Goal: Check status: Check status

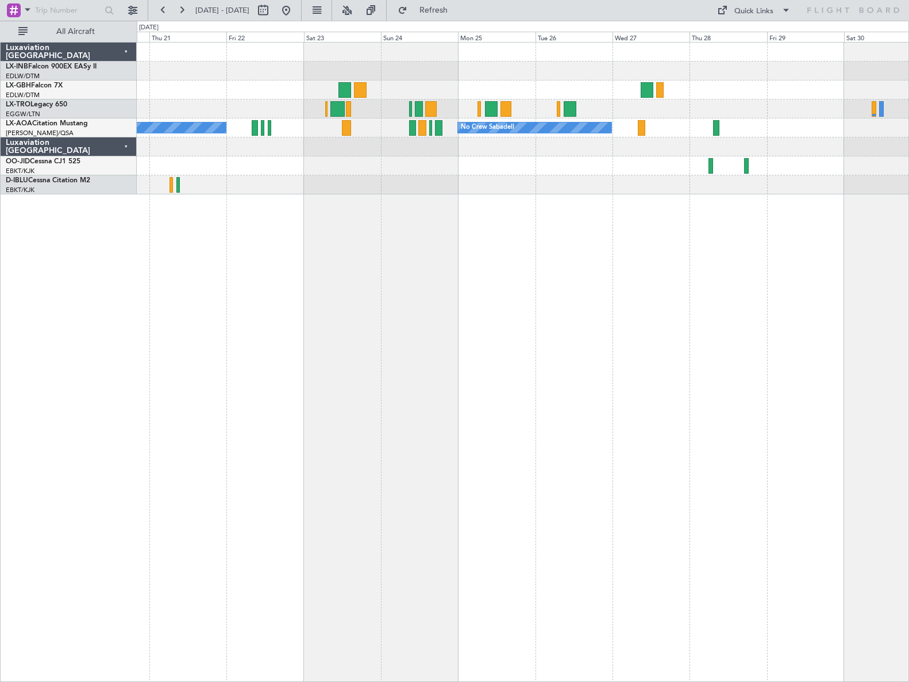
click at [227, 370] on div "No Crew Sabadell No Crew Sabadell Planned Maint [GEOGRAPHIC_DATA]-[GEOGRAPHIC_D…" at bounding box center [523, 362] width 772 height 640
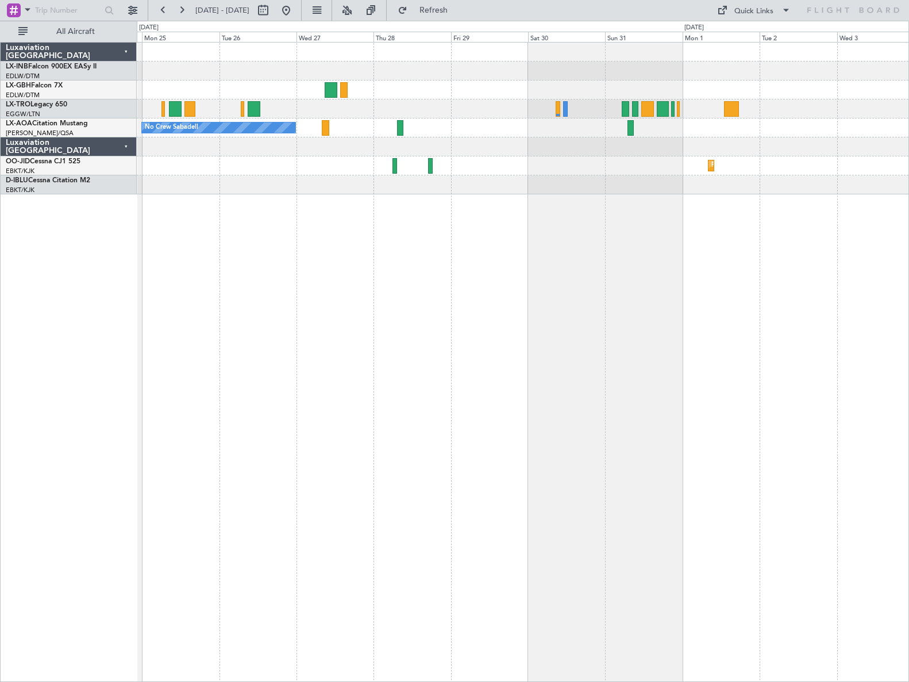
click at [273, 382] on div "No Crew Sabadell No Crew Planned Maint [GEOGRAPHIC_DATA]-[GEOGRAPHIC_DATA]" at bounding box center [523, 362] width 772 height 640
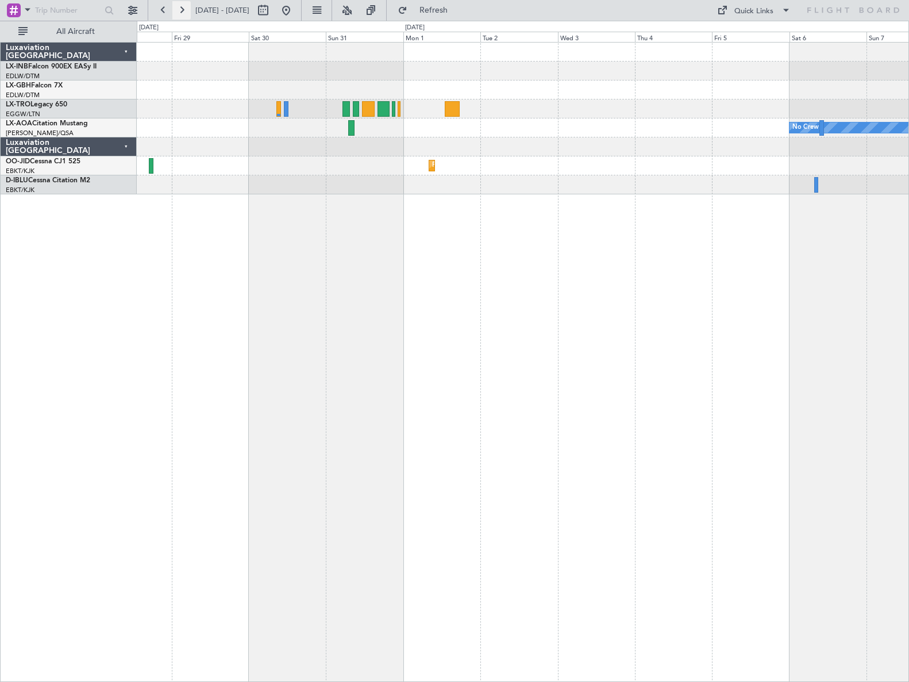
click at [185, 7] on button at bounding box center [181, 10] width 18 height 18
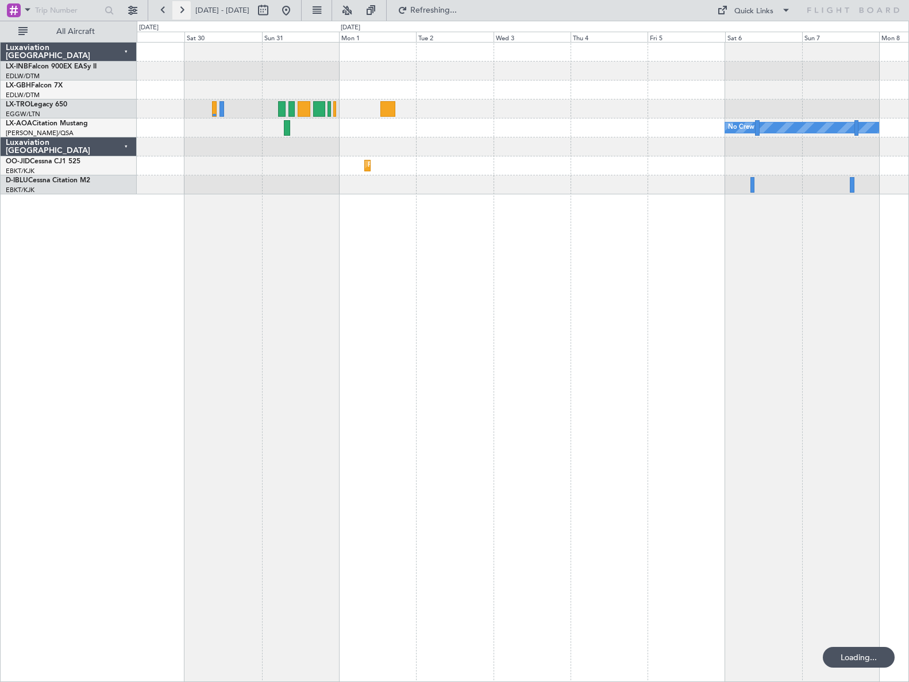
click at [185, 7] on button at bounding box center [181, 10] width 18 height 18
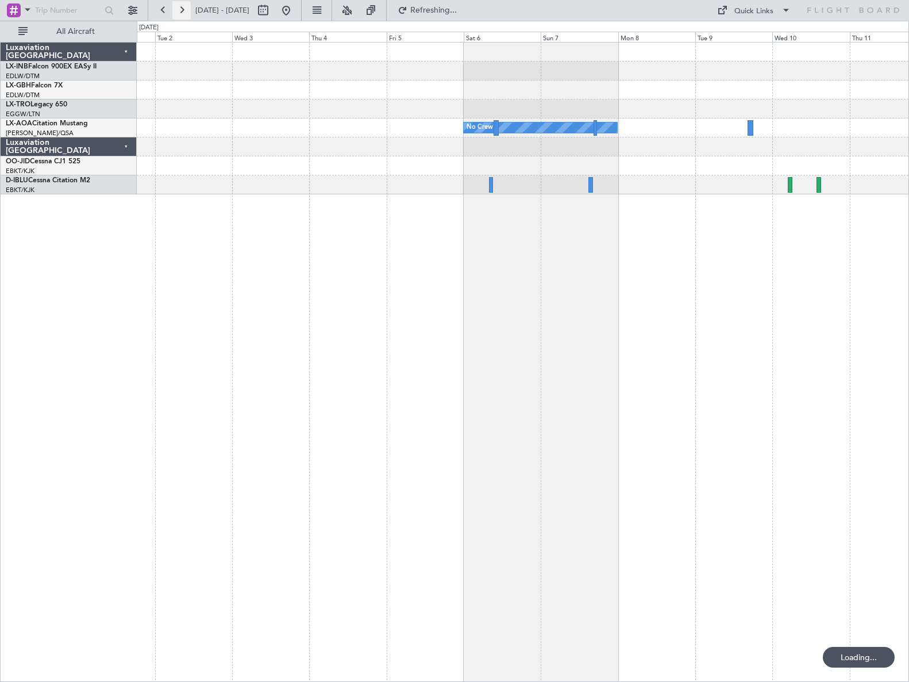
click at [185, 7] on button at bounding box center [181, 10] width 18 height 18
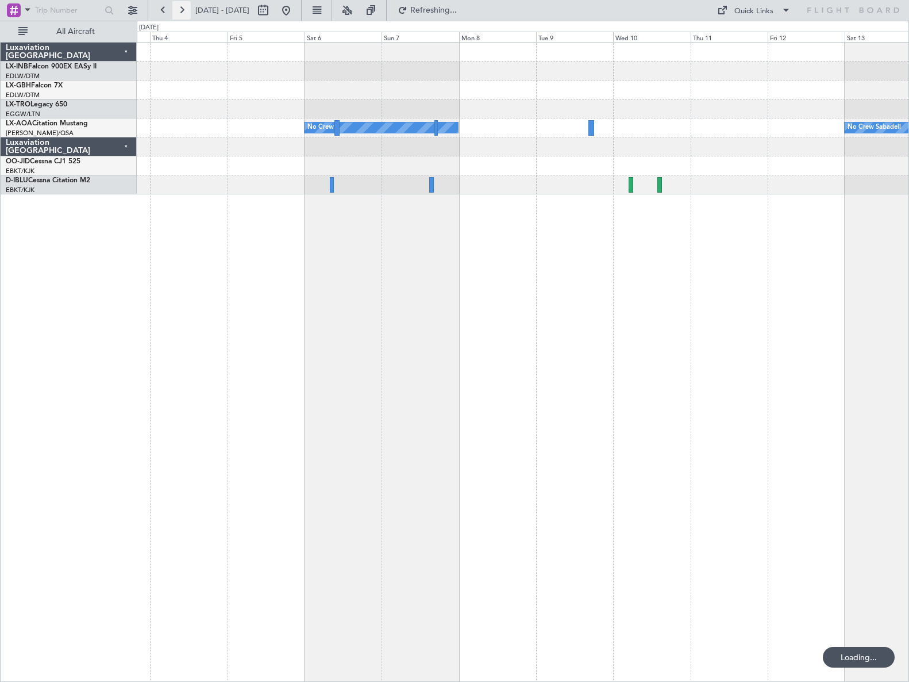
click at [185, 7] on button at bounding box center [181, 10] width 18 height 18
click at [184, 7] on button at bounding box center [181, 10] width 18 height 18
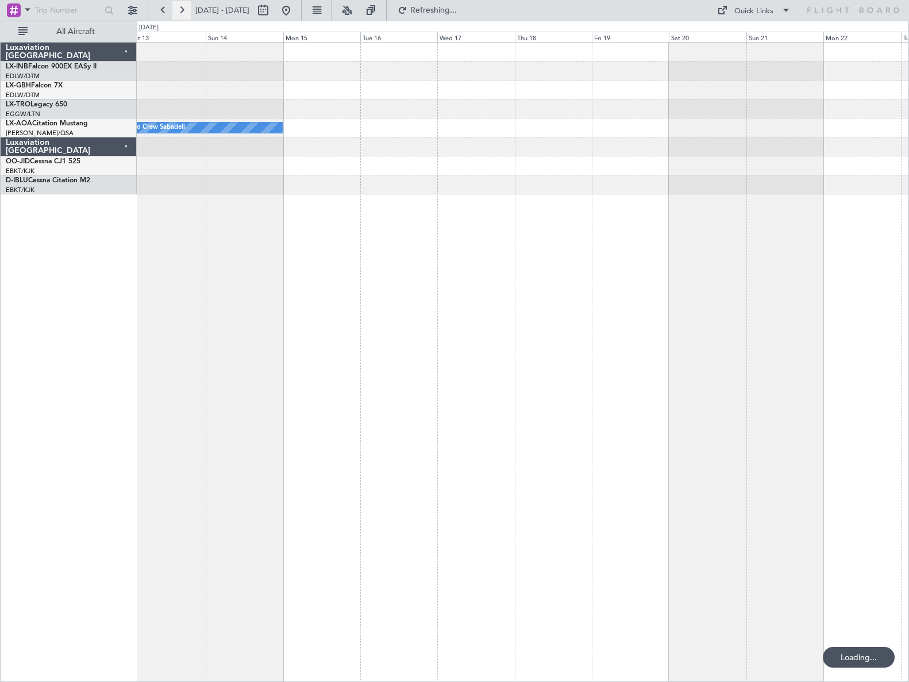
click at [184, 7] on button at bounding box center [181, 10] width 18 height 18
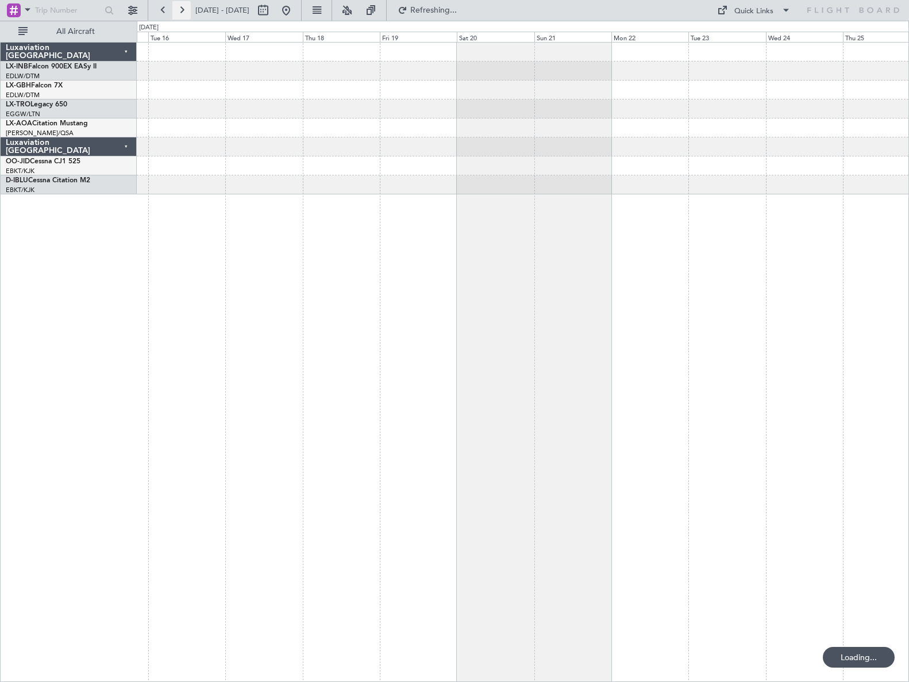
click at [184, 7] on button at bounding box center [181, 10] width 18 height 18
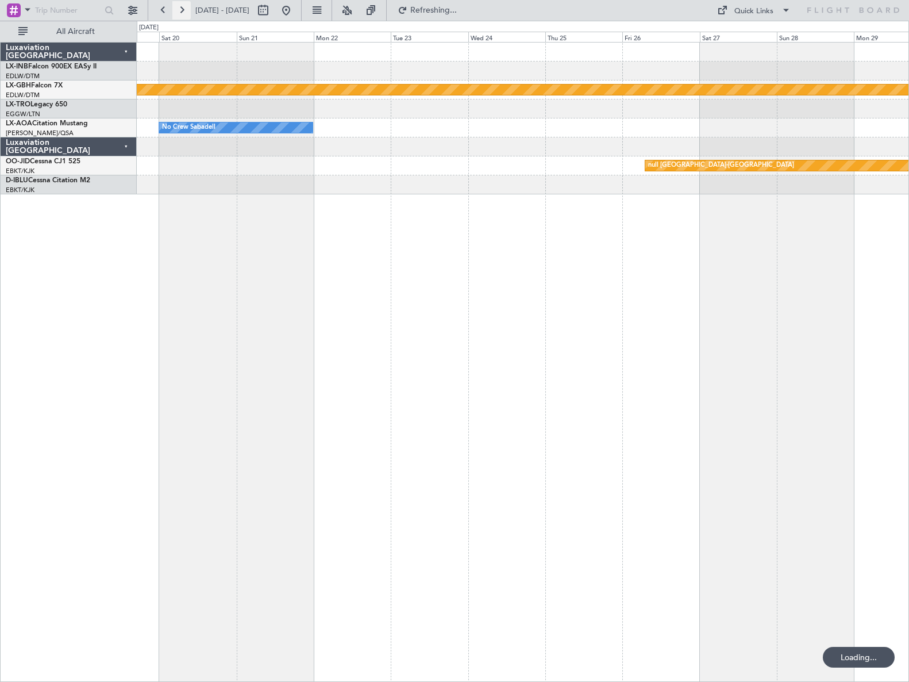
click at [184, 7] on button at bounding box center [181, 10] width 18 height 18
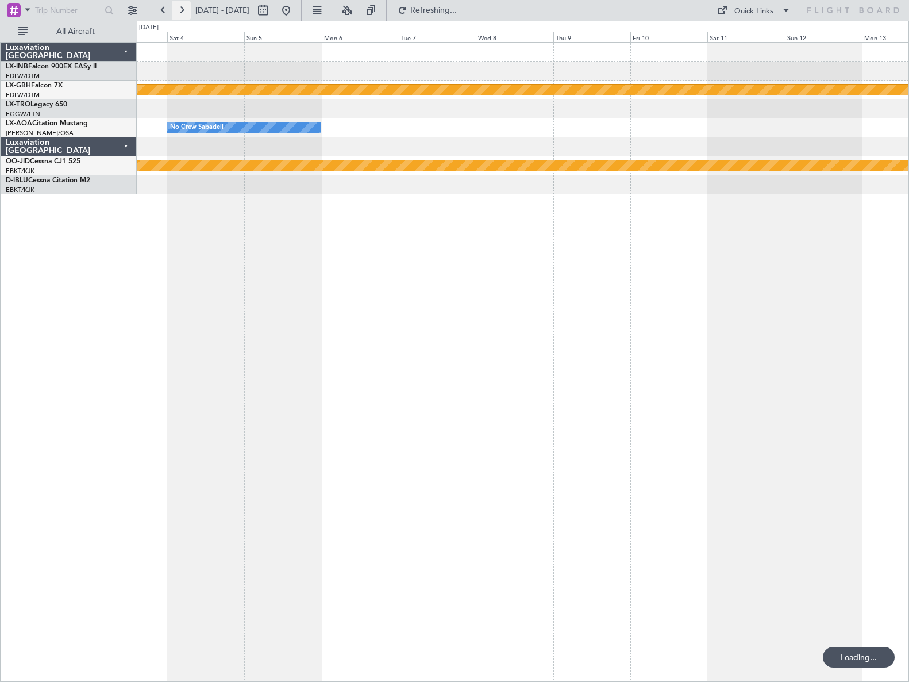
click at [184, 7] on button at bounding box center [181, 10] width 18 height 18
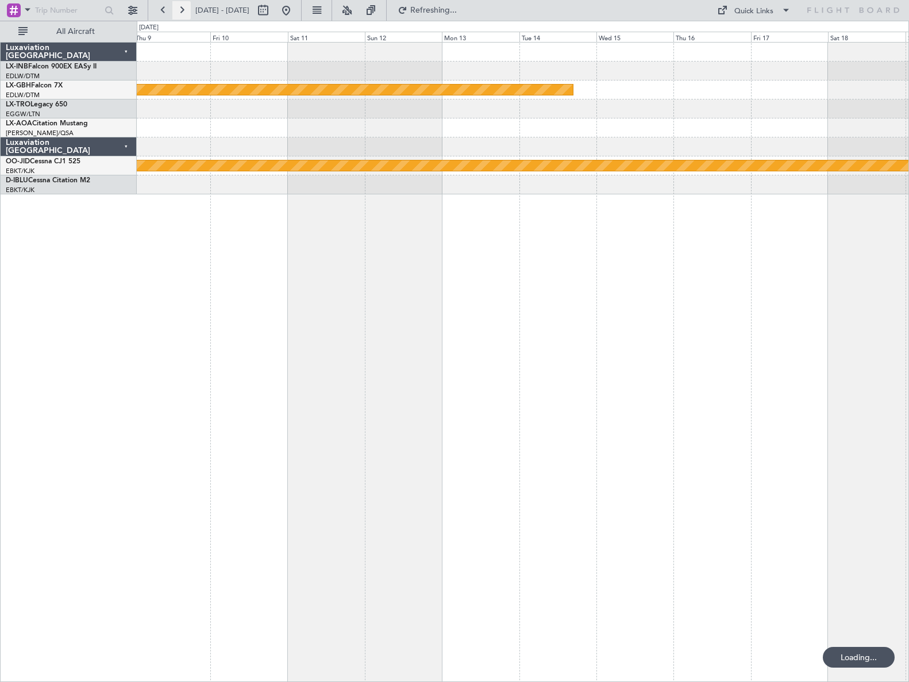
click at [184, 7] on button at bounding box center [181, 10] width 18 height 18
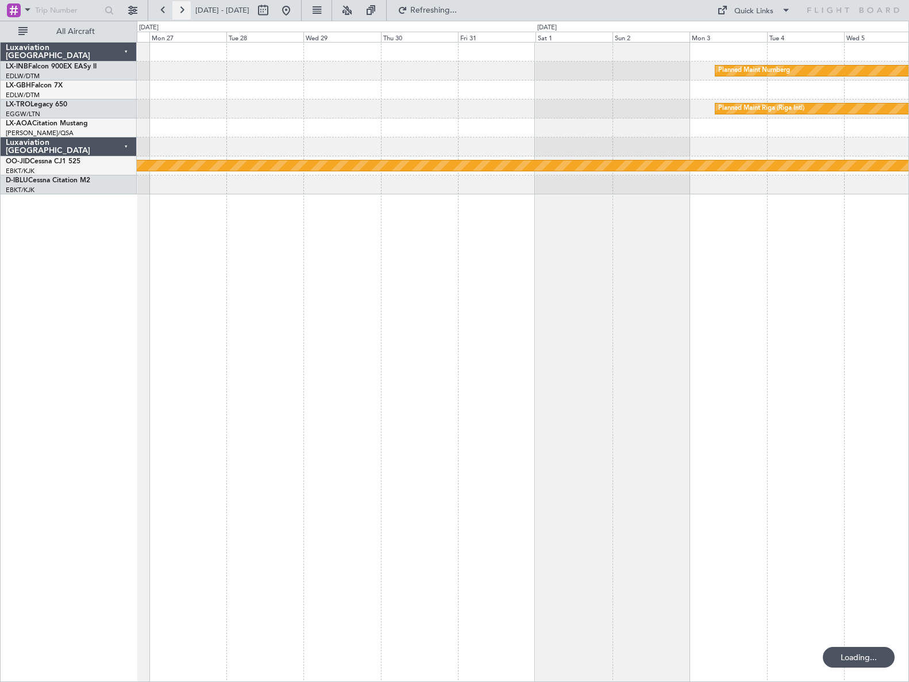
click at [184, 7] on button at bounding box center [181, 10] width 18 height 18
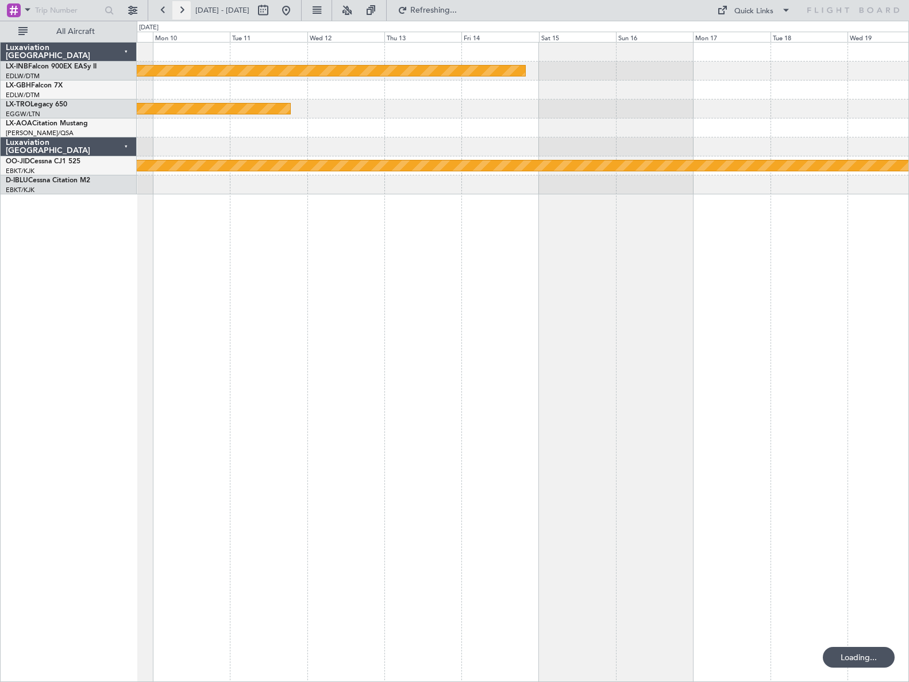
click at [184, 7] on button at bounding box center [181, 10] width 18 height 18
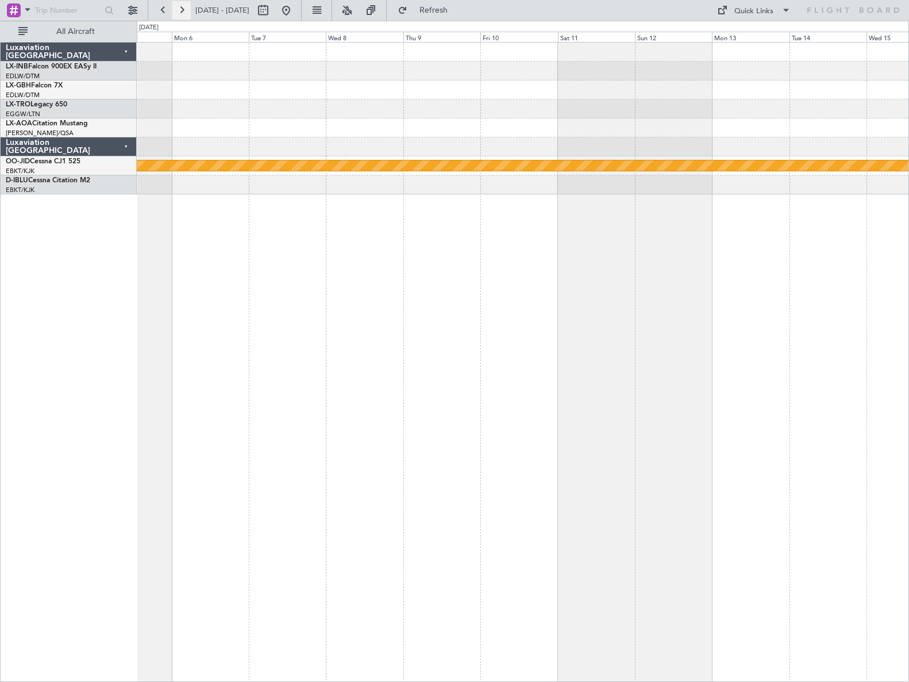
click at [184, 7] on button at bounding box center [181, 10] width 18 height 18
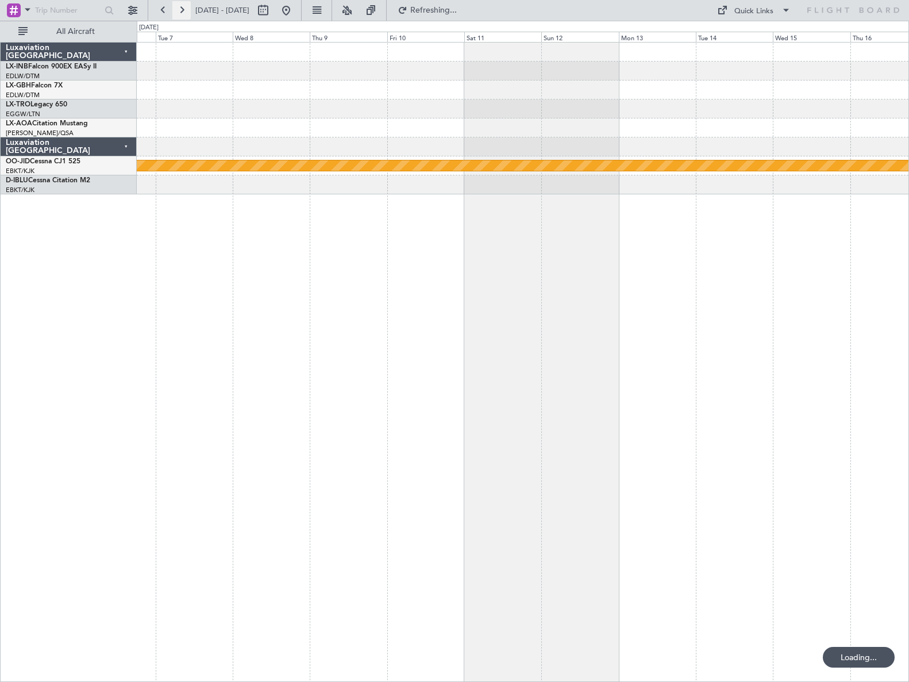
click at [184, 7] on button at bounding box center [181, 10] width 18 height 18
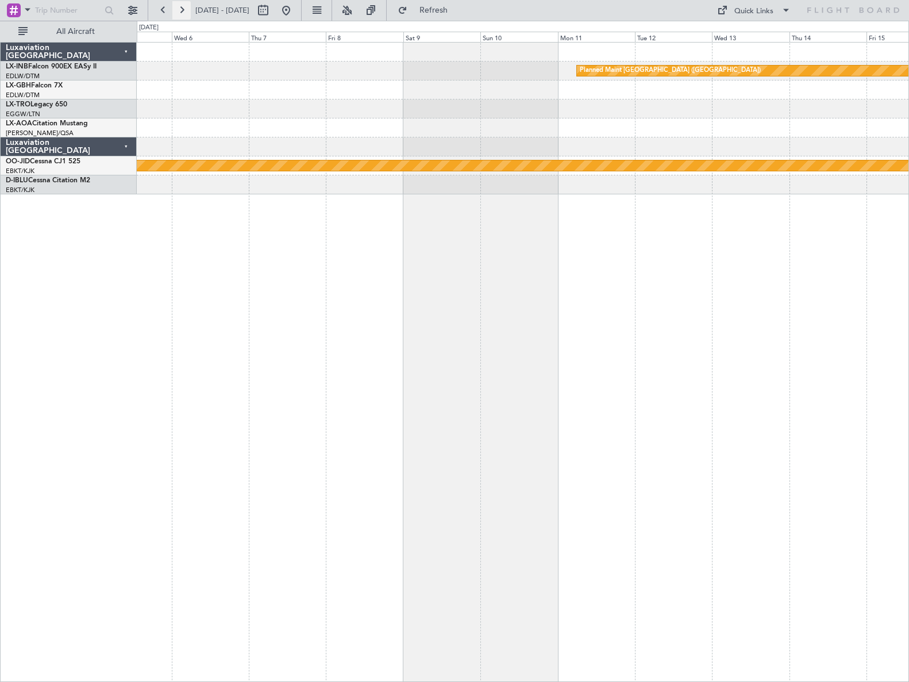
click at [180, 10] on button at bounding box center [181, 10] width 18 height 18
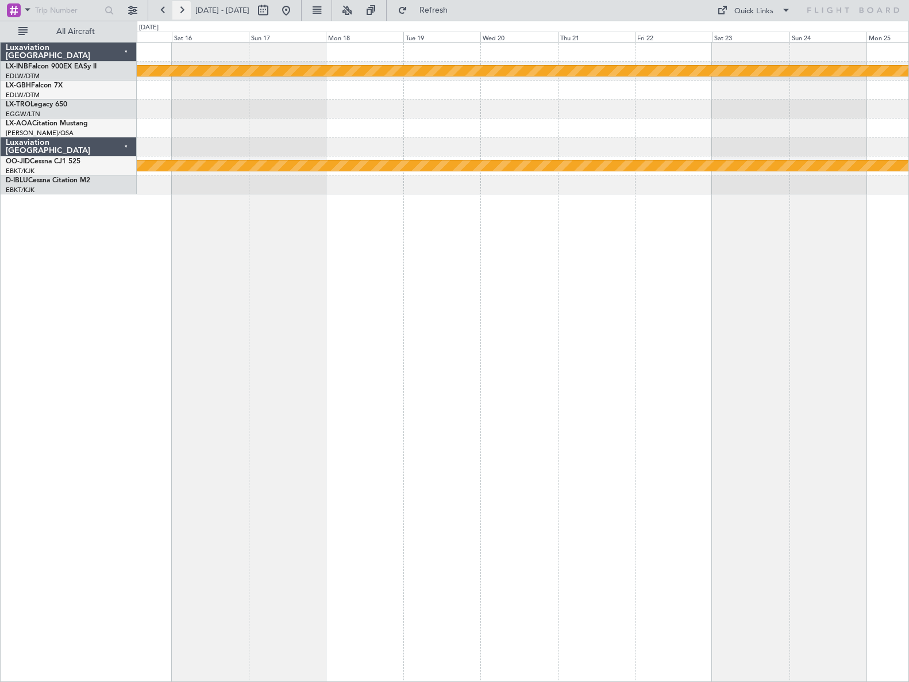
click at [180, 10] on button at bounding box center [181, 10] width 18 height 18
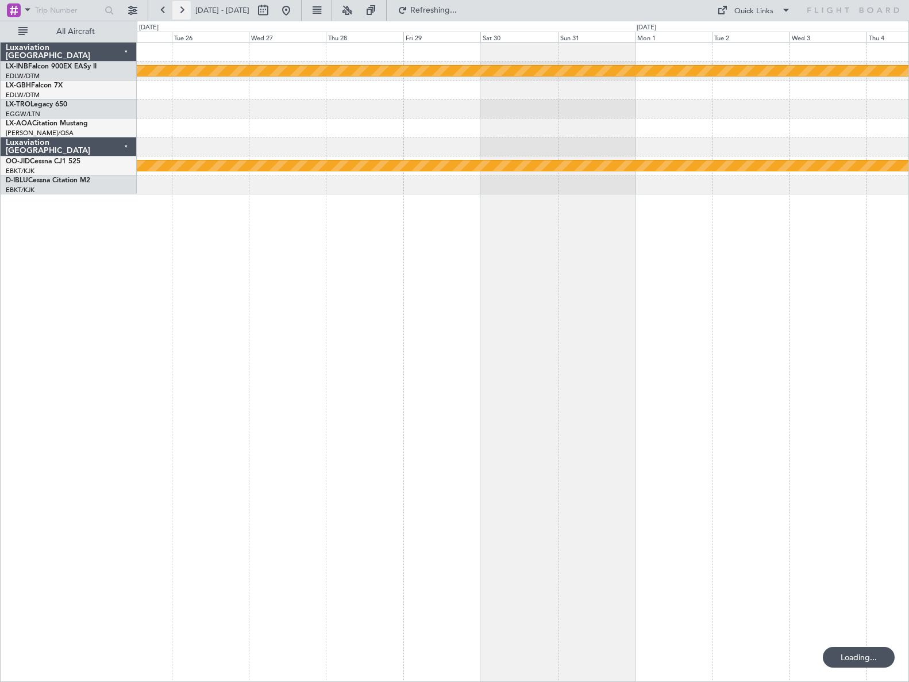
click at [180, 10] on button at bounding box center [181, 10] width 18 height 18
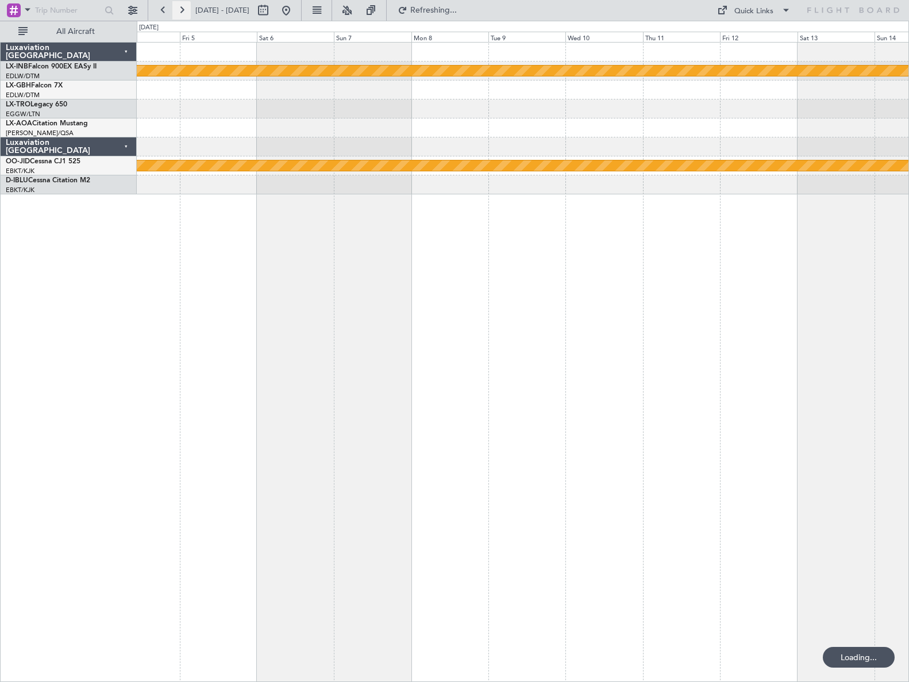
click at [180, 10] on button at bounding box center [181, 10] width 18 height 18
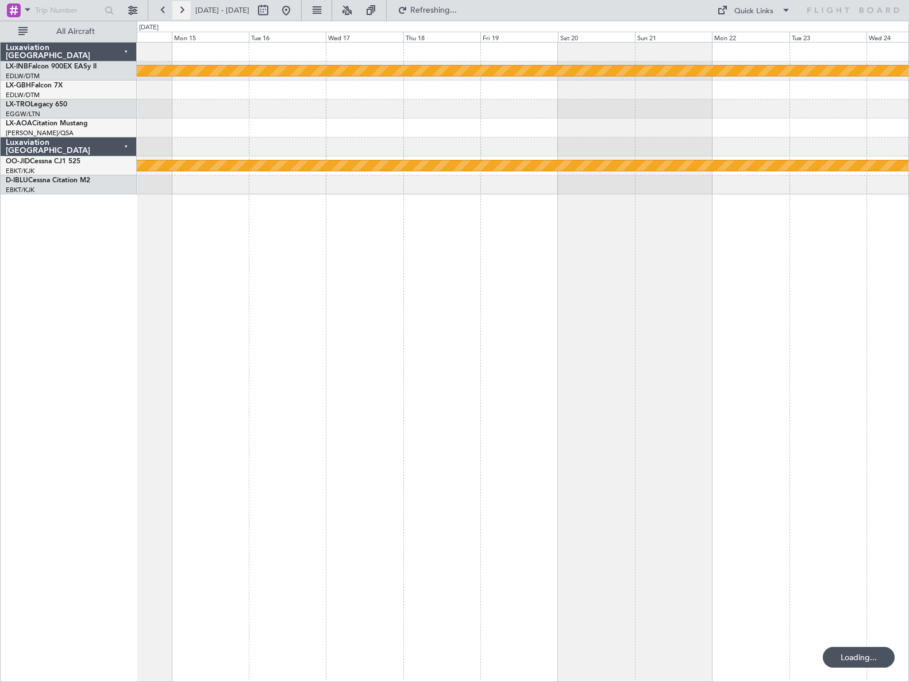
click at [180, 10] on button at bounding box center [181, 10] width 18 height 18
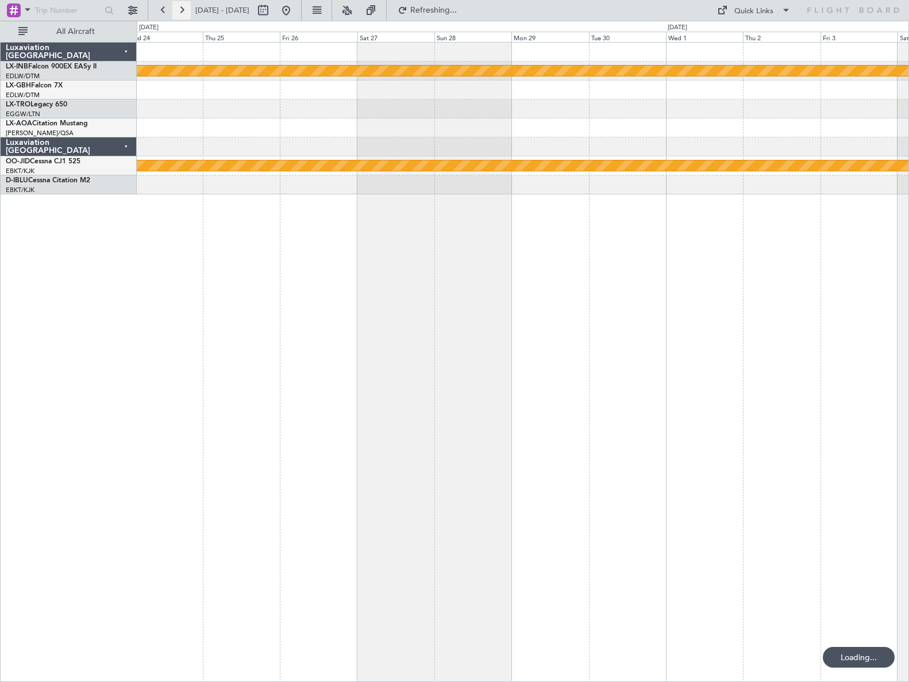
click at [180, 10] on button at bounding box center [181, 10] width 18 height 18
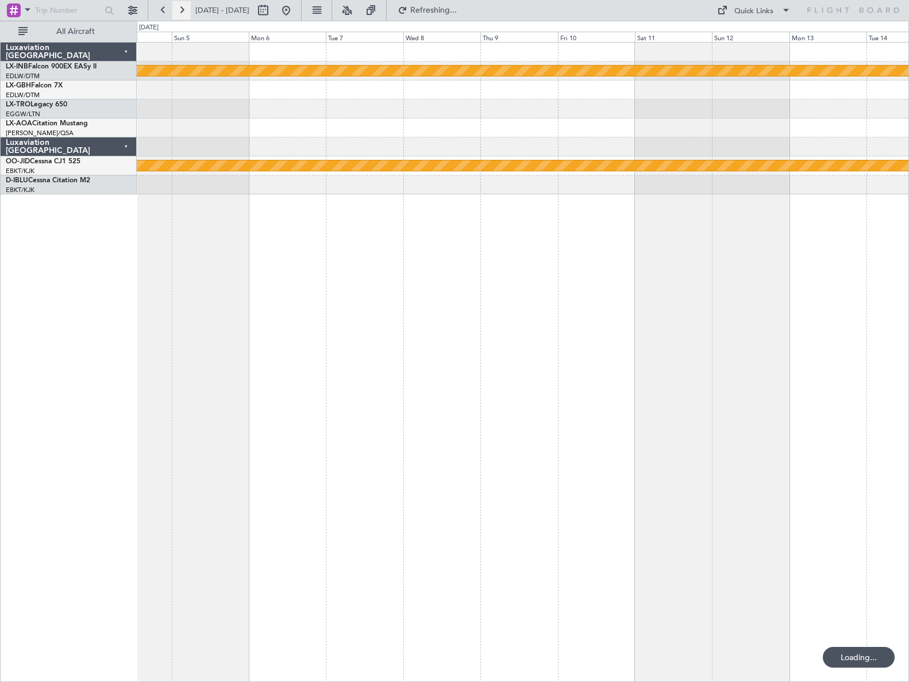
click at [180, 10] on button at bounding box center [181, 10] width 18 height 18
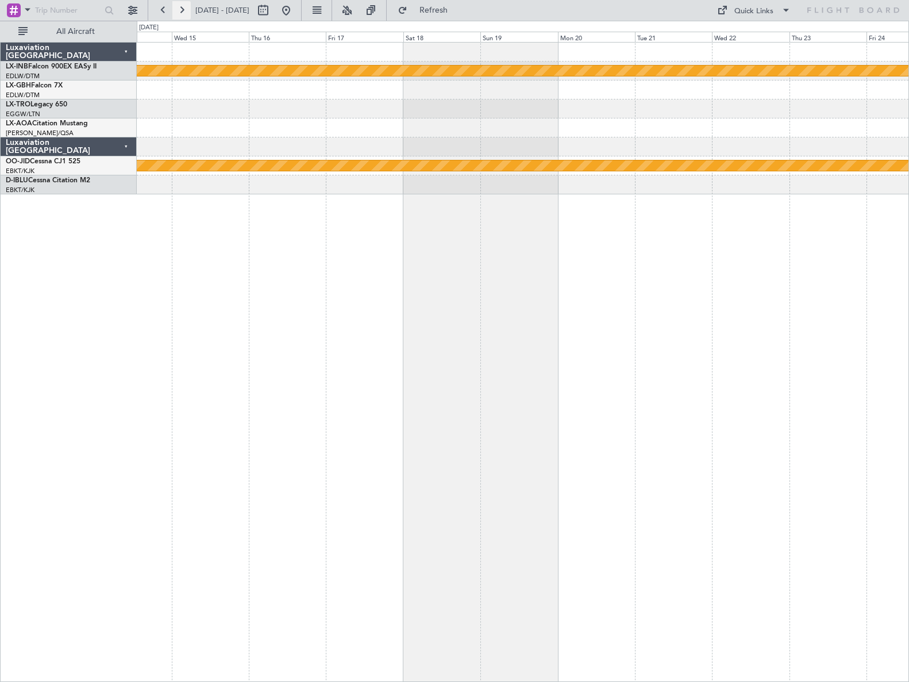
click at [180, 10] on button at bounding box center [181, 10] width 18 height 18
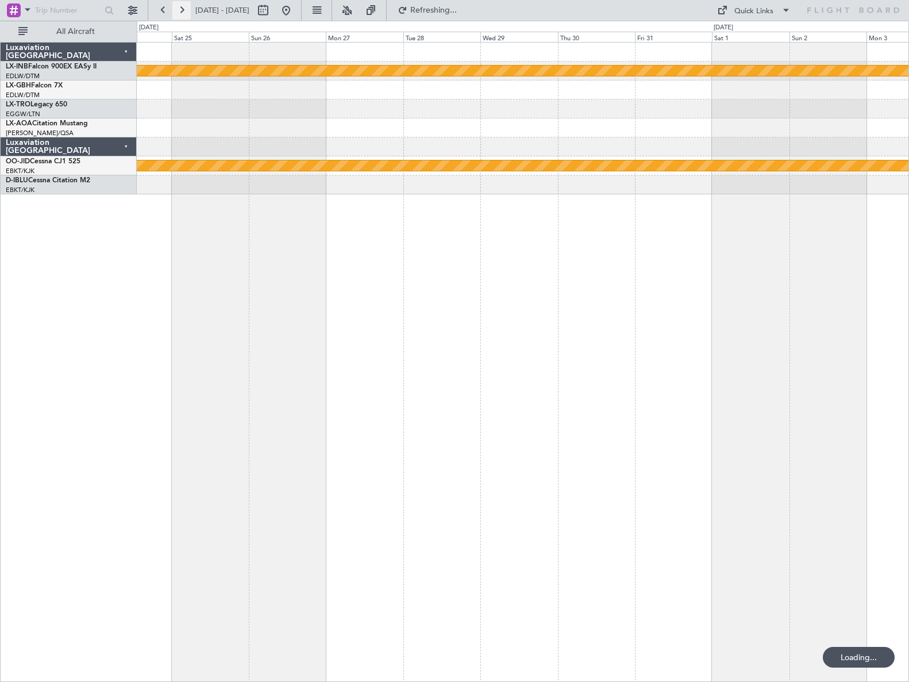
click at [180, 10] on button at bounding box center [181, 10] width 18 height 18
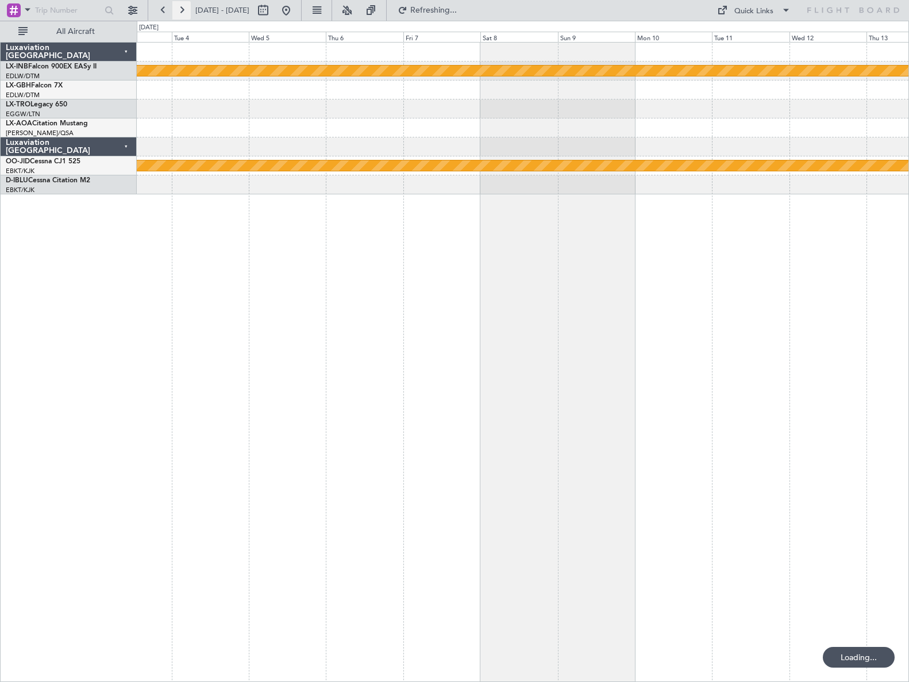
click at [180, 10] on button at bounding box center [181, 10] width 18 height 18
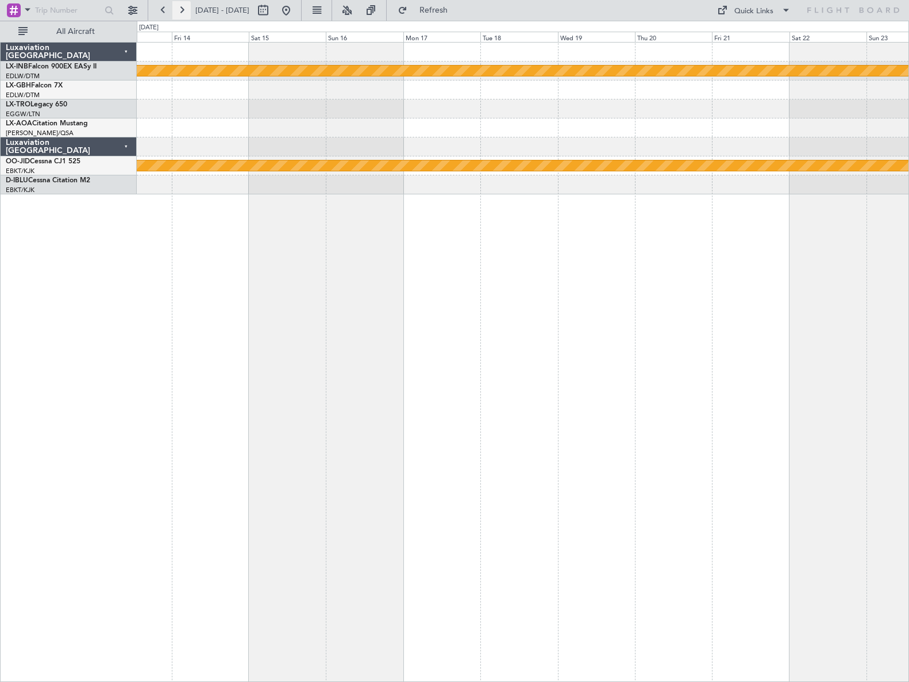
click at [180, 10] on button at bounding box center [181, 10] width 18 height 18
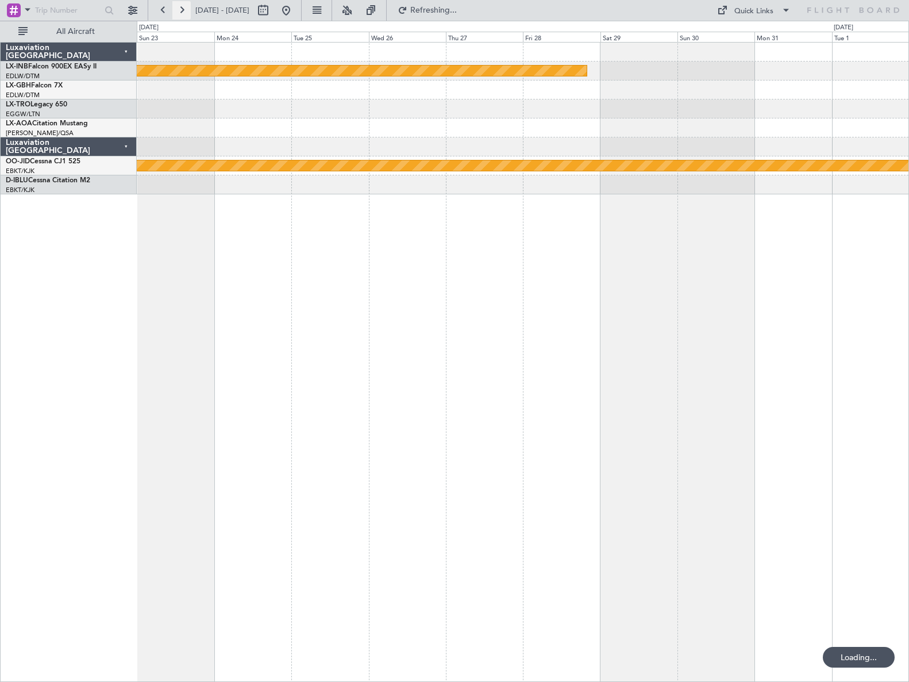
click at [180, 10] on button at bounding box center [181, 10] width 18 height 18
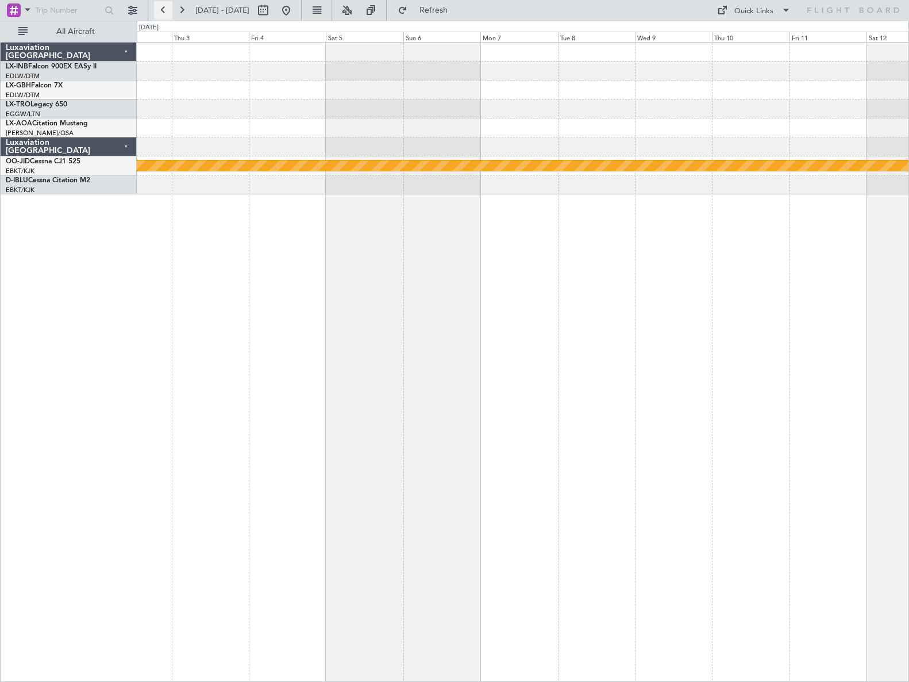
click at [165, 15] on button at bounding box center [163, 10] width 18 height 18
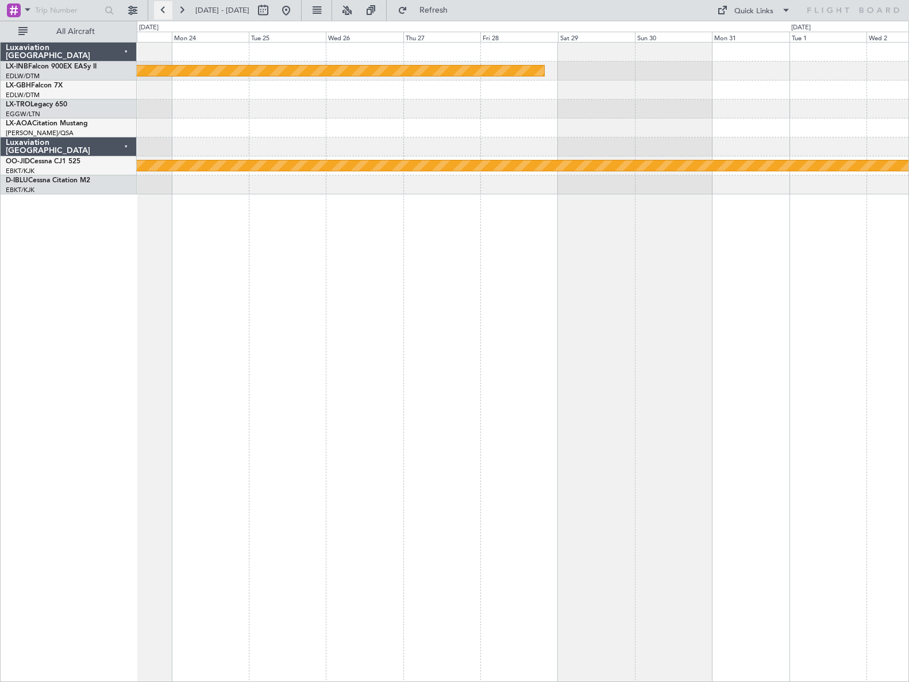
click at [165, 13] on button at bounding box center [163, 10] width 18 height 18
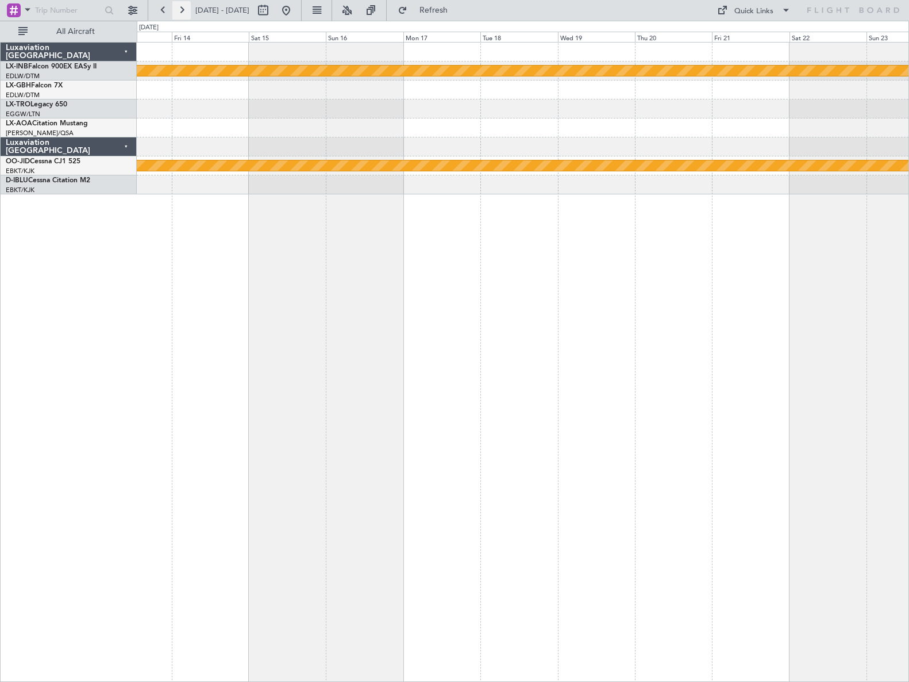
click at [182, 13] on button at bounding box center [181, 10] width 18 height 18
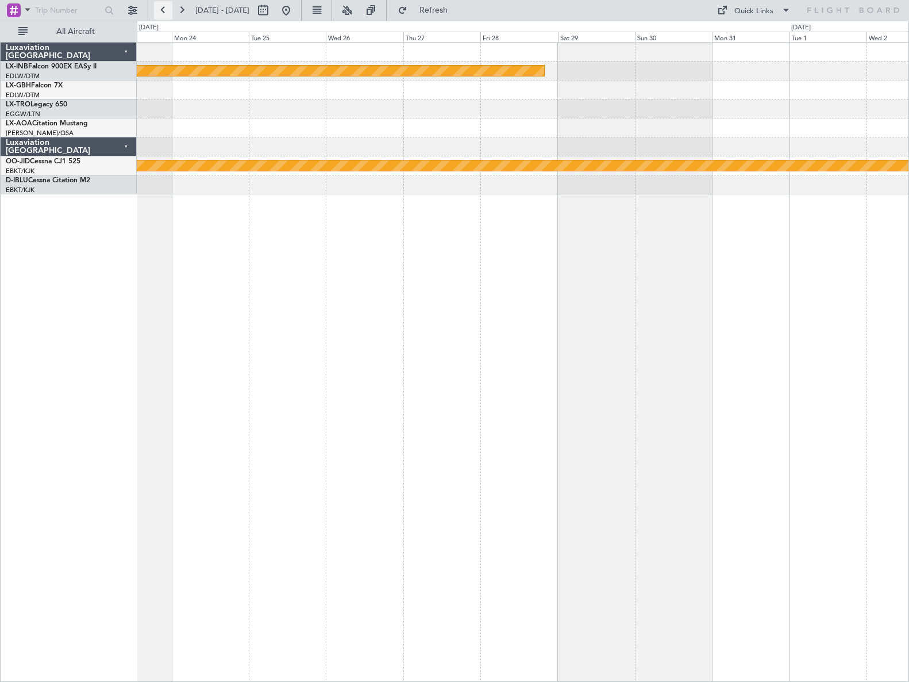
click at [164, 14] on button at bounding box center [163, 10] width 18 height 18
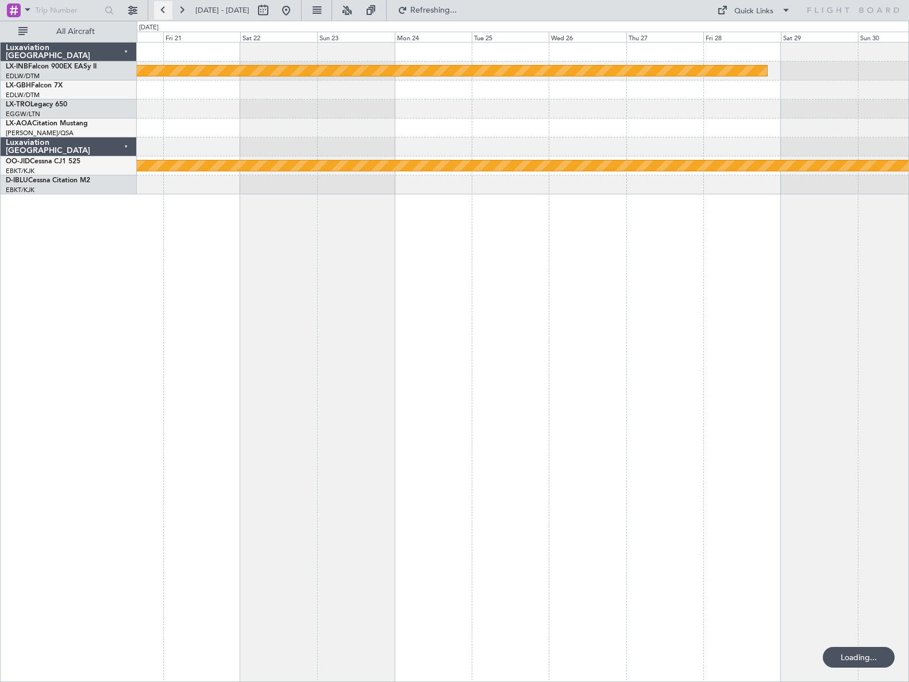
click at [164, 14] on button at bounding box center [163, 10] width 18 height 18
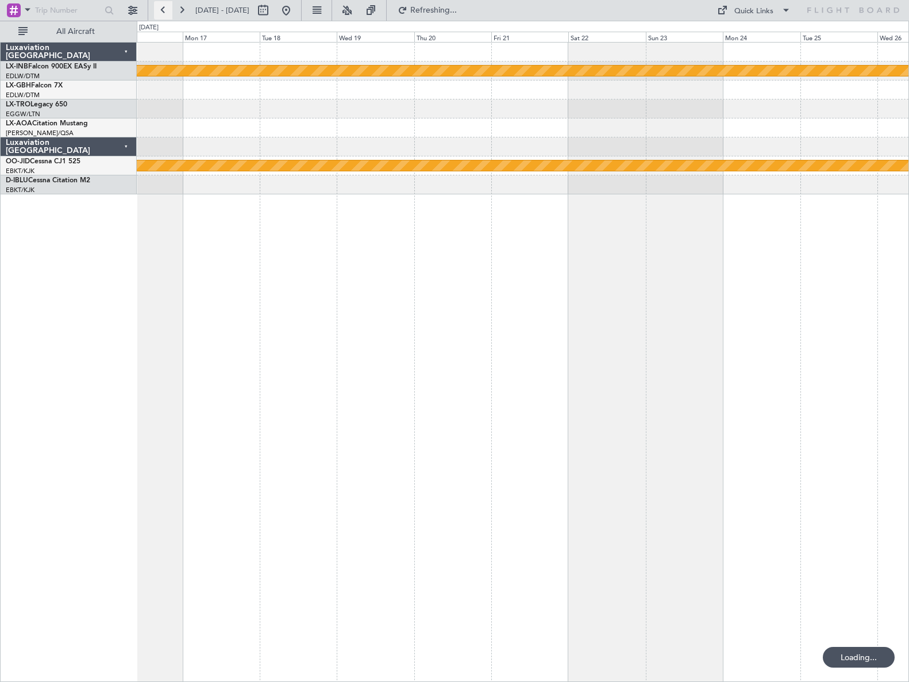
click at [164, 14] on button at bounding box center [163, 10] width 18 height 18
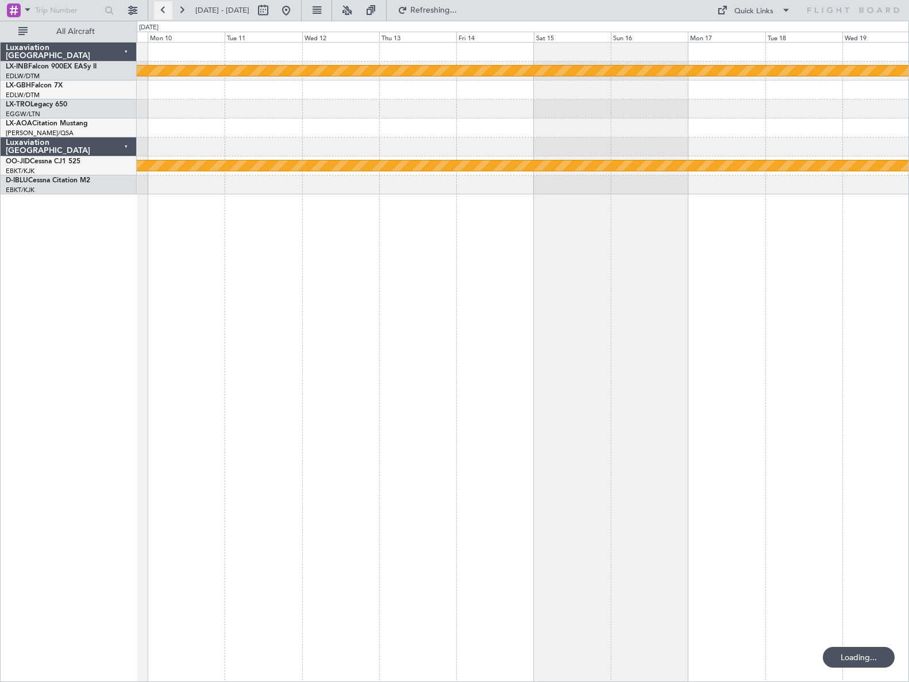
click at [164, 14] on button at bounding box center [163, 10] width 18 height 18
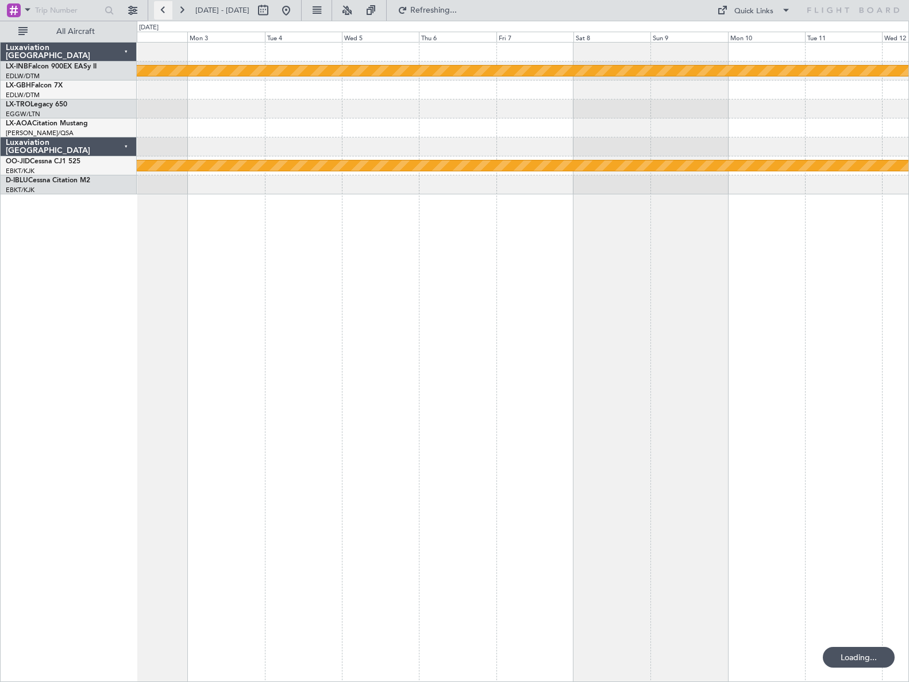
click at [164, 14] on button at bounding box center [163, 10] width 18 height 18
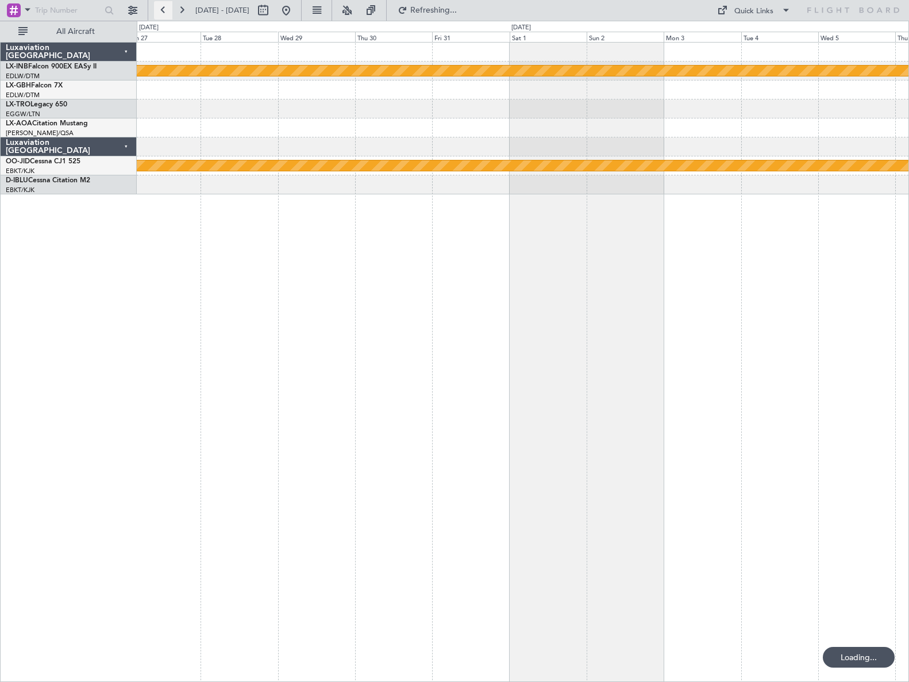
click at [164, 14] on button at bounding box center [163, 10] width 18 height 18
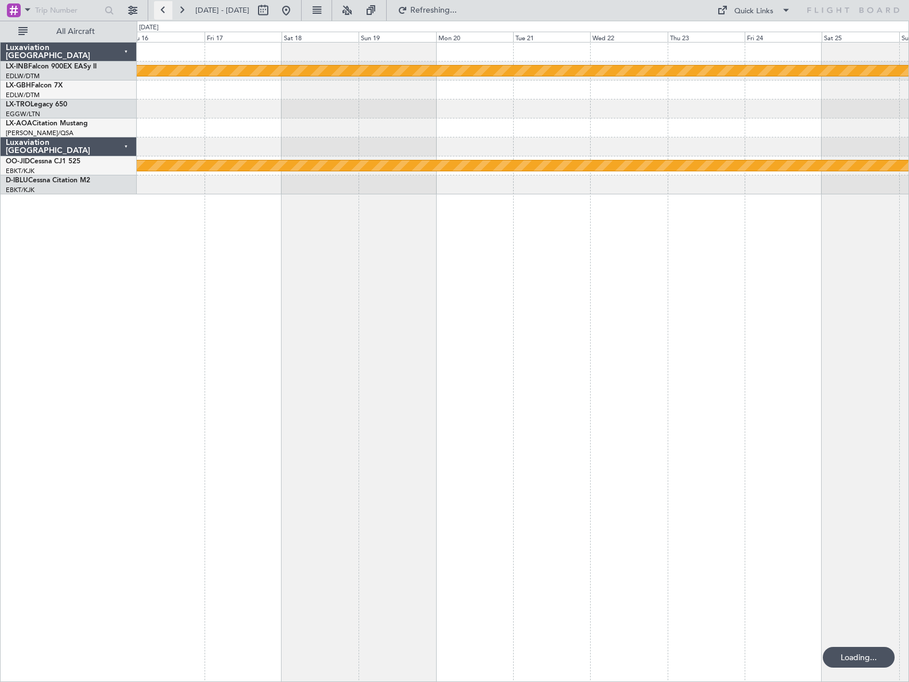
click at [164, 14] on button at bounding box center [163, 10] width 18 height 18
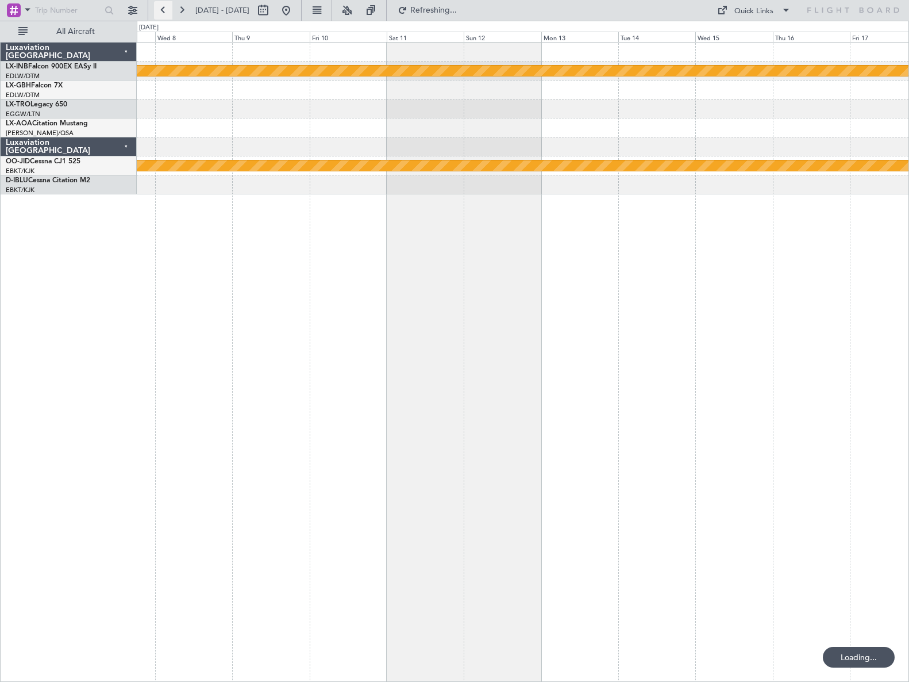
click at [164, 14] on button at bounding box center [163, 10] width 18 height 18
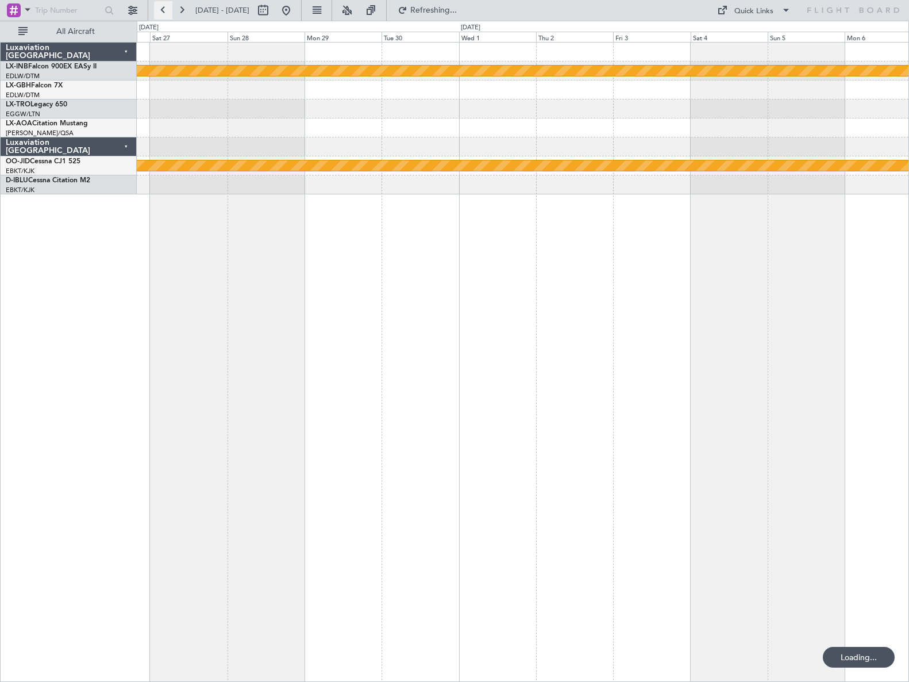
click at [164, 14] on button at bounding box center [163, 10] width 18 height 18
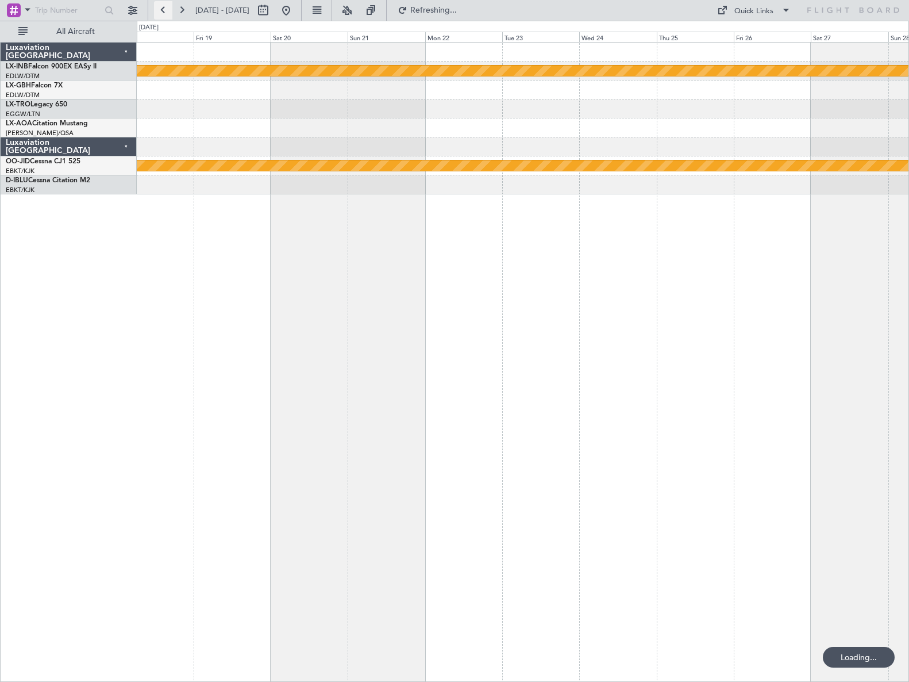
click at [164, 14] on button at bounding box center [163, 10] width 18 height 18
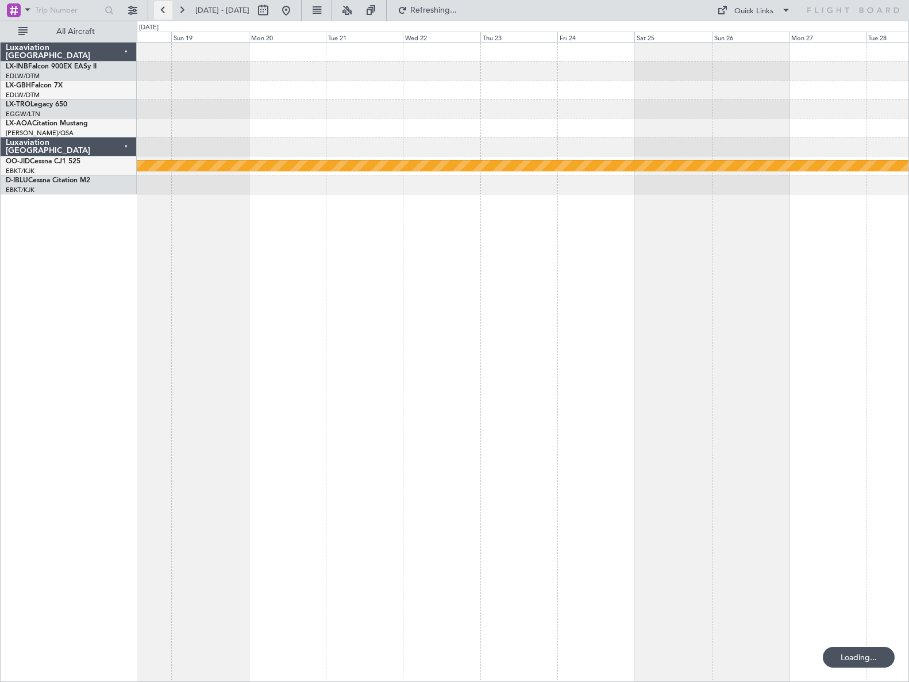
click at [164, 14] on button at bounding box center [163, 10] width 18 height 18
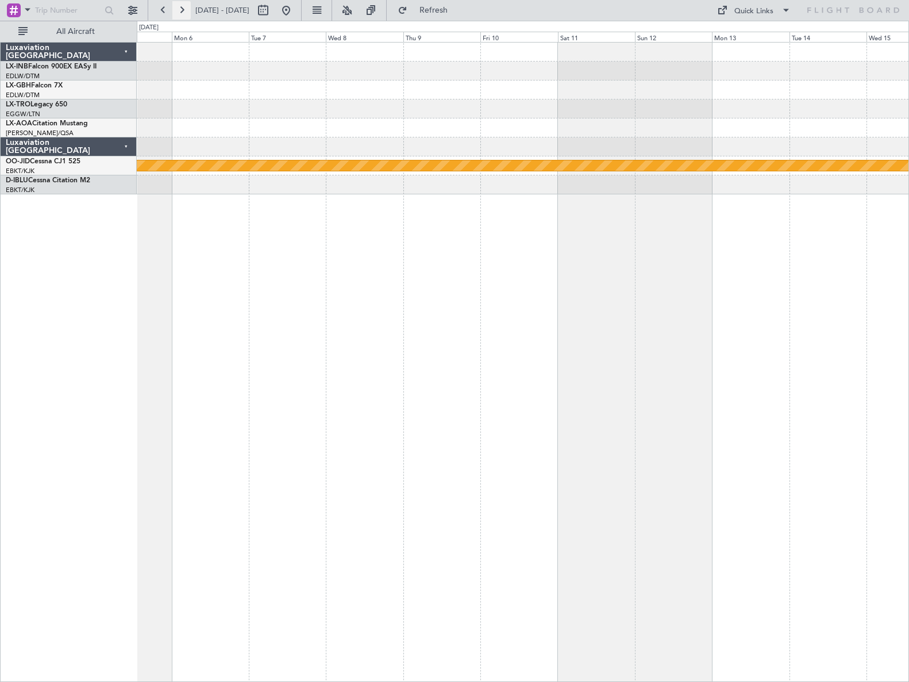
click at [180, 13] on button at bounding box center [181, 10] width 18 height 18
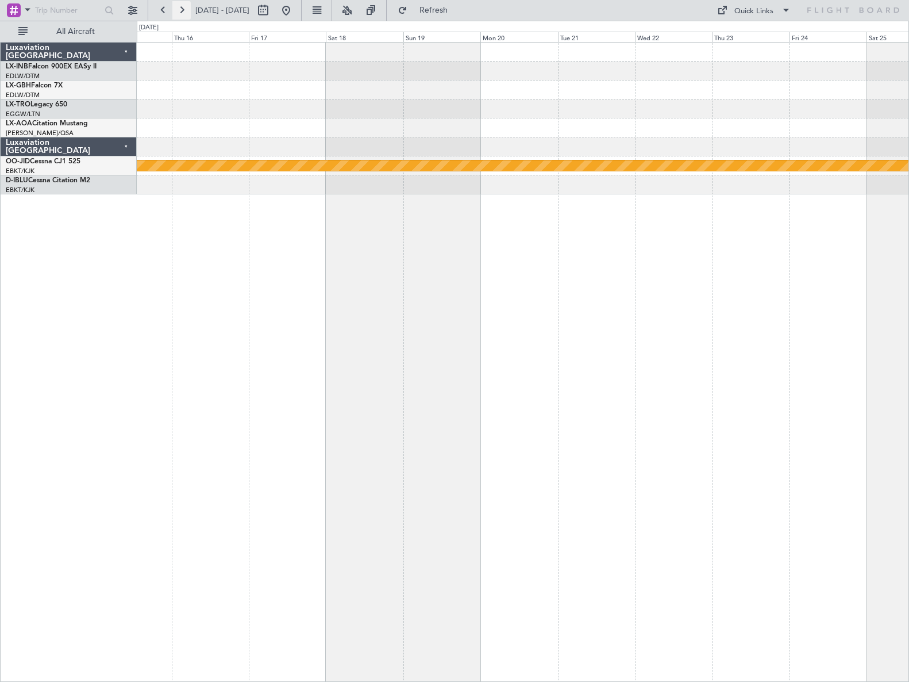
click at [180, 13] on button at bounding box center [181, 10] width 18 height 18
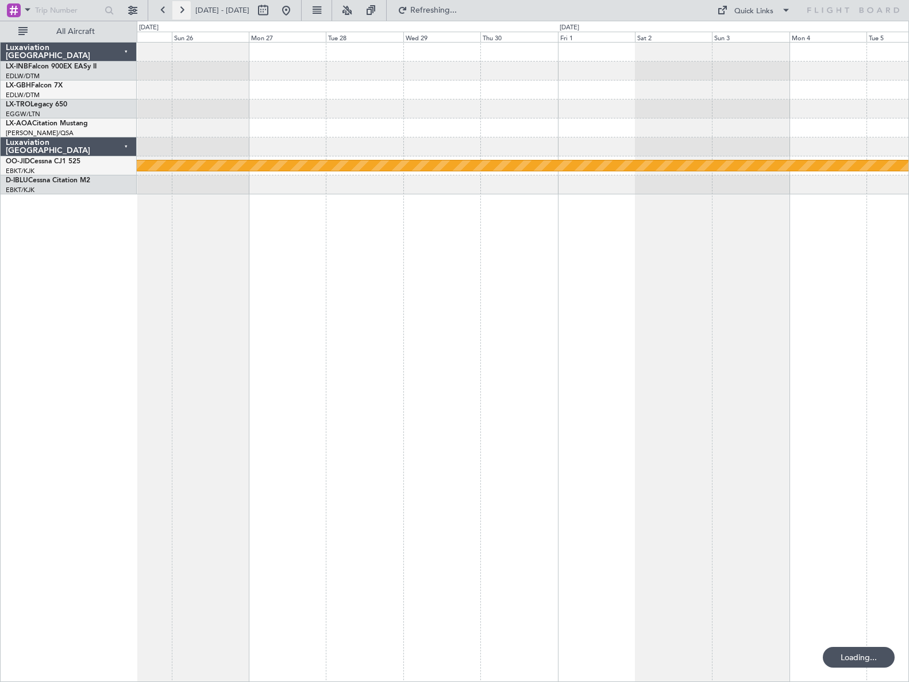
click at [180, 13] on button at bounding box center [181, 10] width 18 height 18
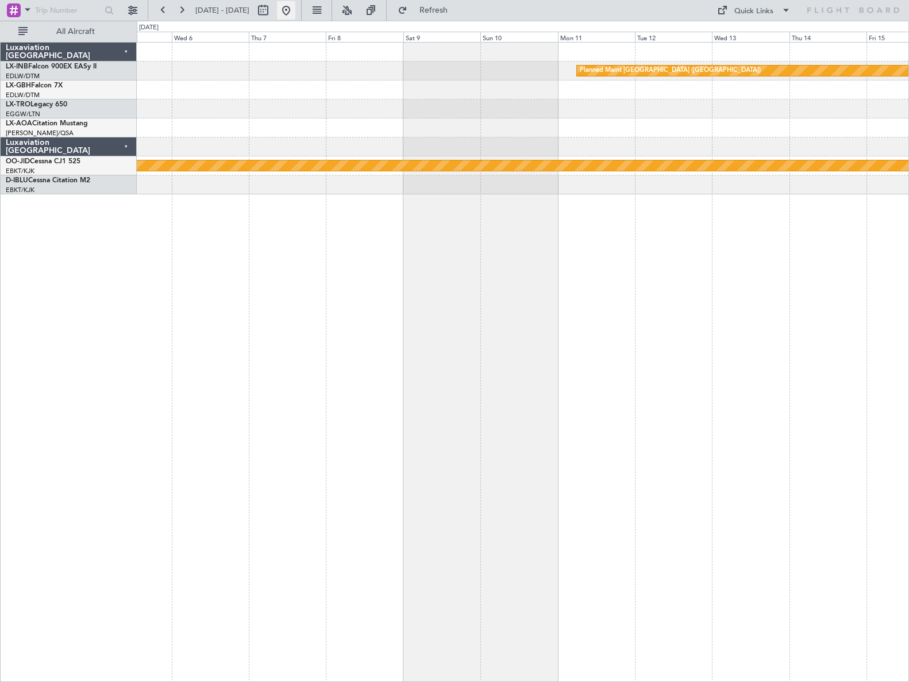
click at [295, 17] on button at bounding box center [286, 10] width 18 height 18
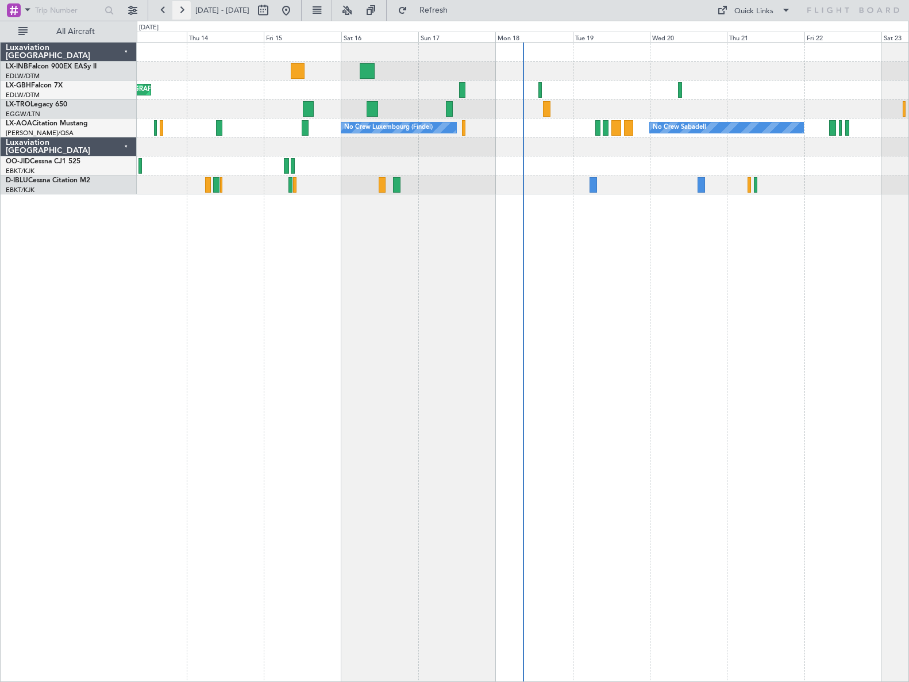
click at [188, 10] on button at bounding box center [181, 10] width 18 height 18
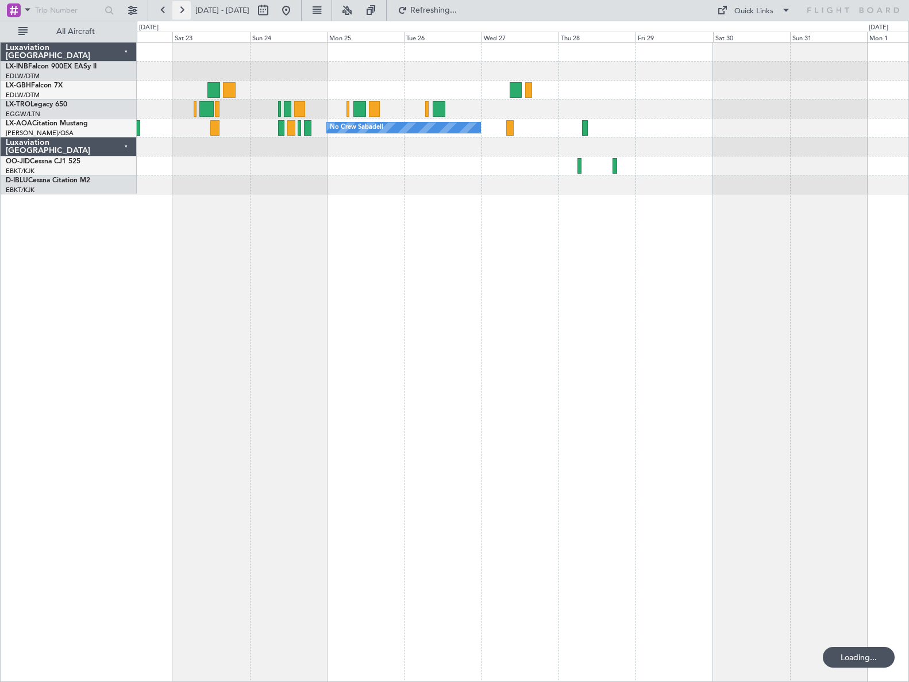
click at [184, 10] on button at bounding box center [181, 10] width 18 height 18
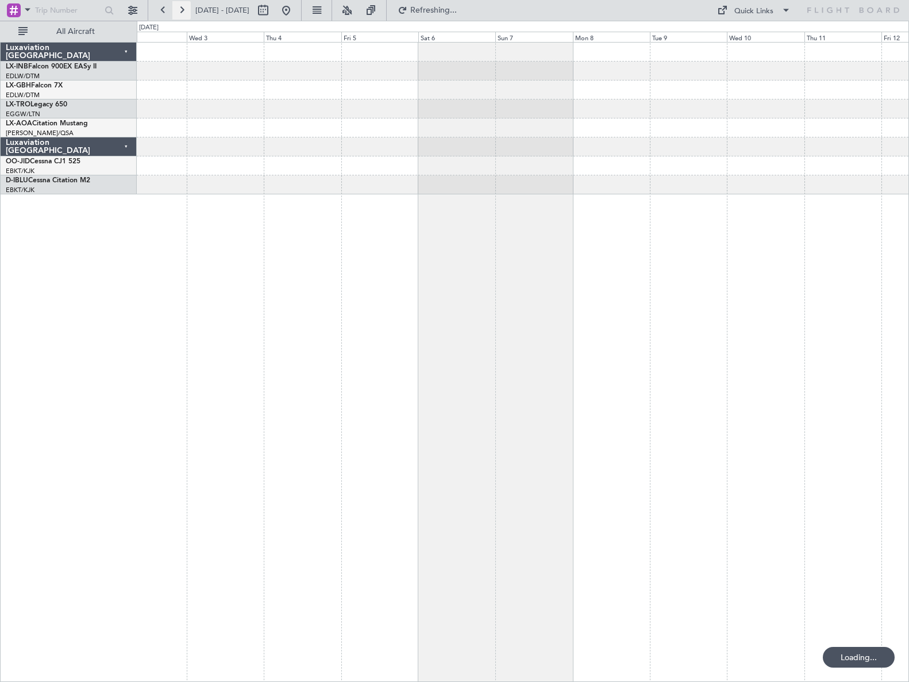
click at [184, 10] on button at bounding box center [181, 10] width 18 height 18
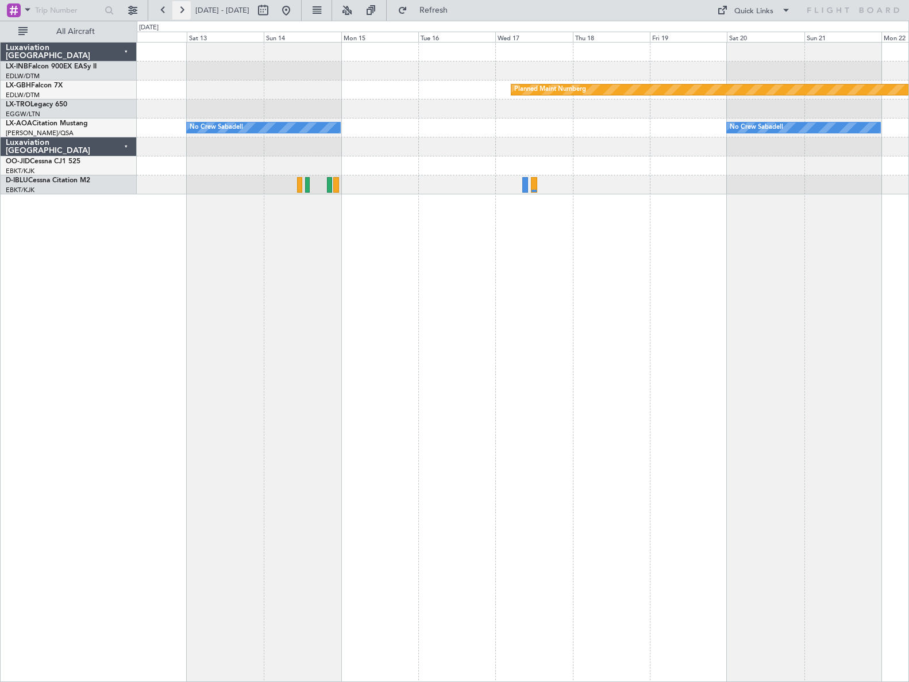
click at [184, 10] on button at bounding box center [181, 10] width 18 height 18
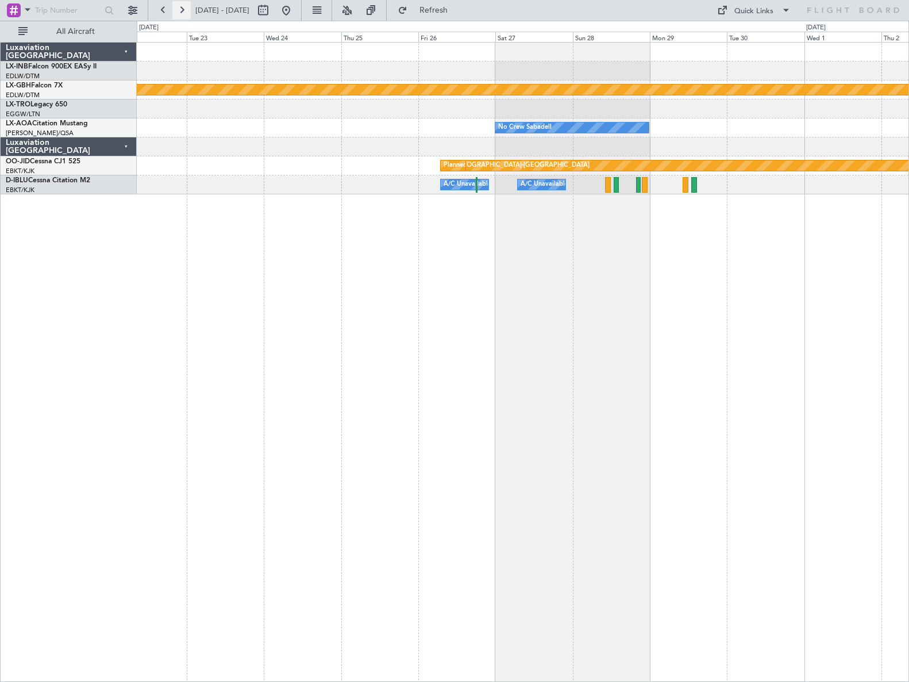
click at [184, 10] on button at bounding box center [181, 10] width 18 height 18
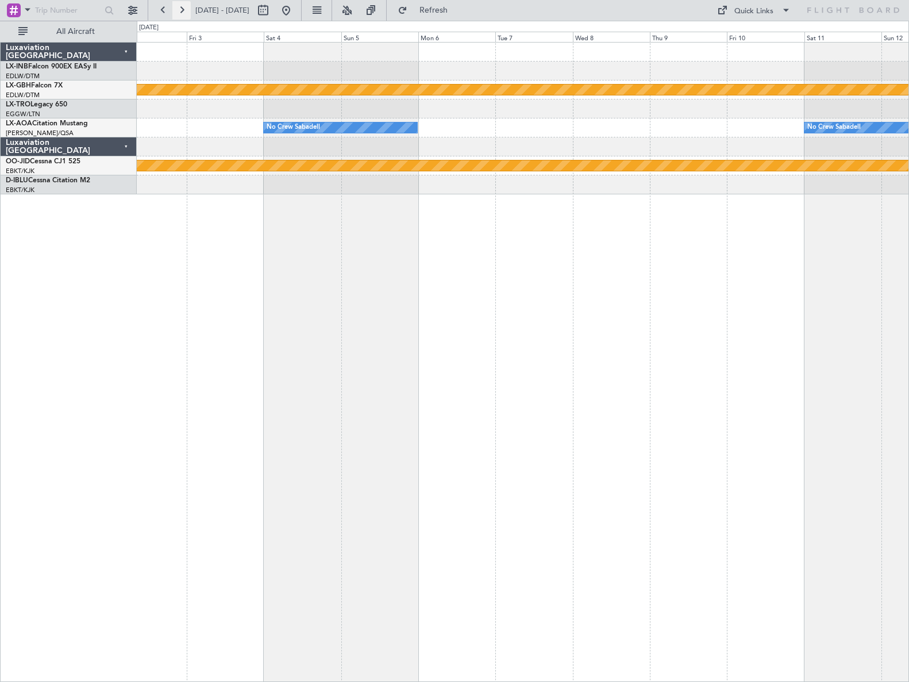
click at [184, 10] on button at bounding box center [181, 10] width 18 height 18
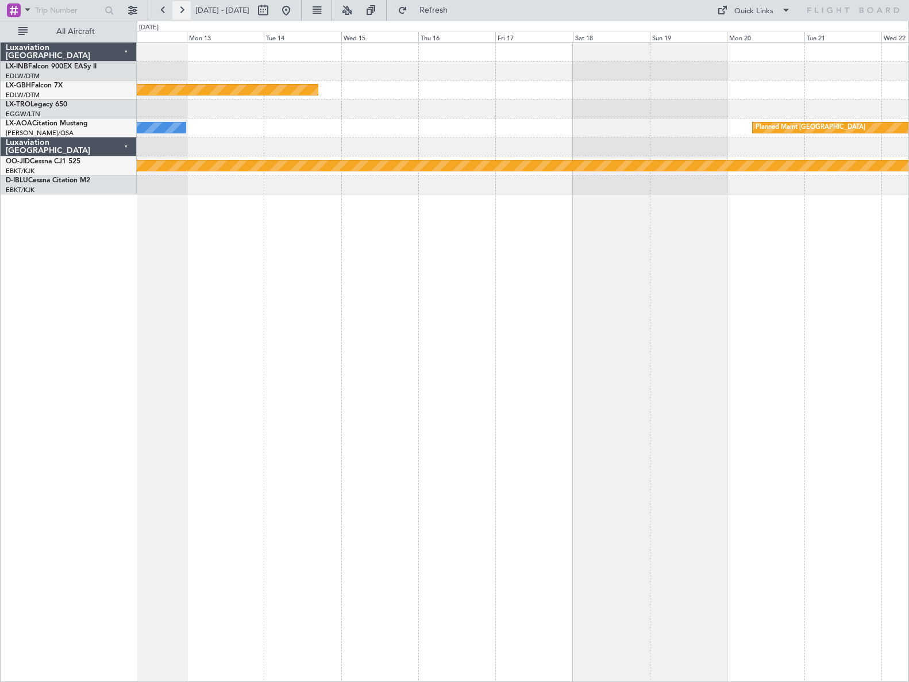
click at [184, 10] on button at bounding box center [181, 10] width 18 height 18
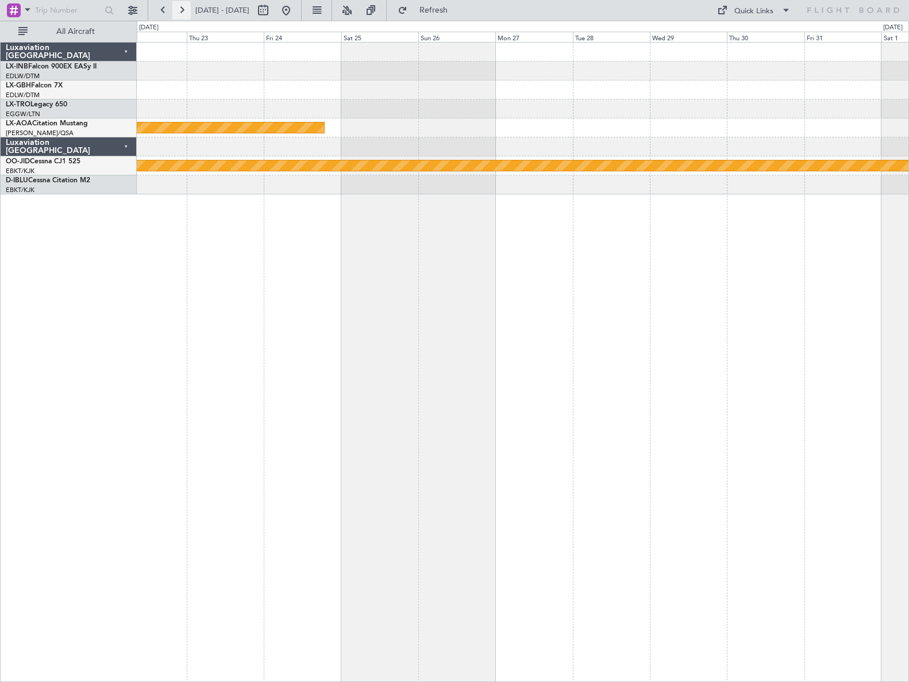
click at [184, 10] on button at bounding box center [181, 10] width 18 height 18
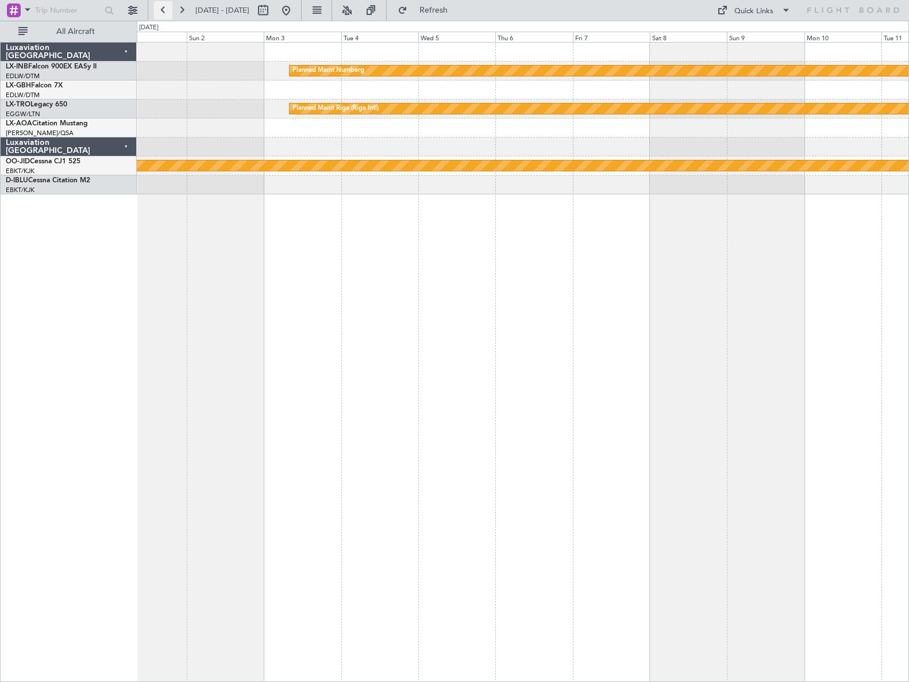
click at [165, 11] on button at bounding box center [163, 10] width 18 height 18
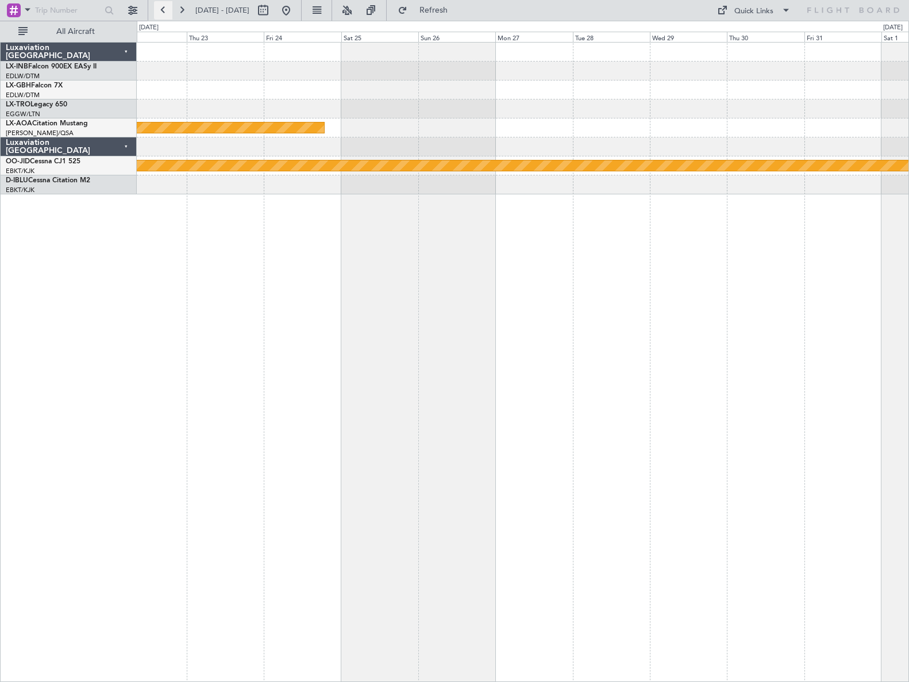
click at [168, 12] on button at bounding box center [163, 10] width 18 height 18
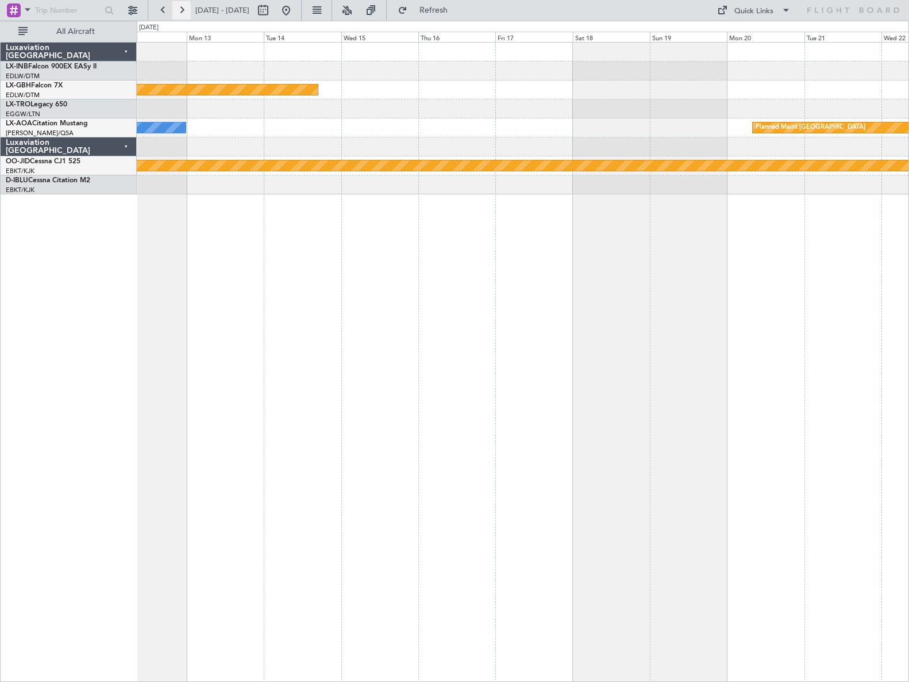
click at [182, 12] on button at bounding box center [181, 10] width 18 height 18
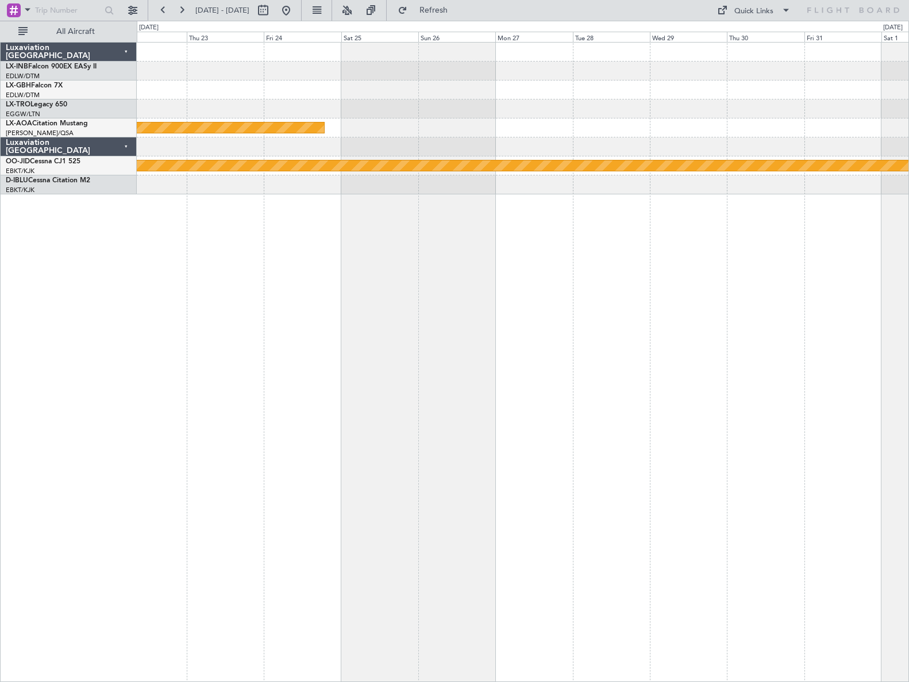
drag, startPoint x: 322, startPoint y: 6, endPoint x: 322, endPoint y: 126, distance: 120.1
click at [295, 6] on button at bounding box center [286, 10] width 18 height 18
